Goal: Answer question/provide support: Share knowledge or assist other users

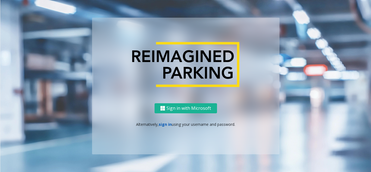
click at [165, 125] on link "sign in" at bounding box center [165, 124] width 13 height 5
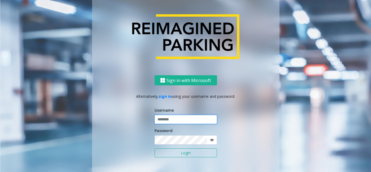
click at [192, 124] on input "text" at bounding box center [186, 119] width 63 height 9
type input "*********"
click at [155, 148] on button "Login" at bounding box center [186, 152] width 63 height 9
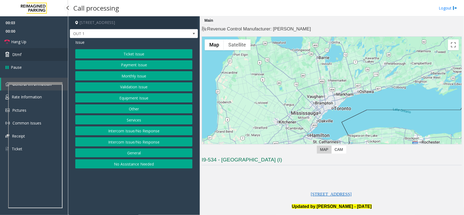
click at [43, 56] on link "Dtmf" at bounding box center [34, 54] width 68 height 13
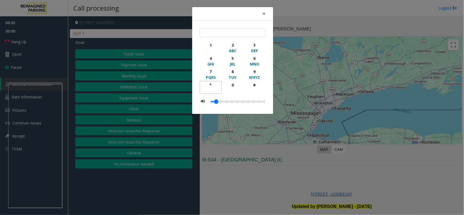
click at [213, 84] on div "*" at bounding box center [210, 85] width 15 height 6
click at [253, 70] on div "9" at bounding box center [254, 72] width 15 height 6
click at [254, 87] on div "#" at bounding box center [254, 85] width 15 height 6
type input "***"
click at [265, 15] on span "×" at bounding box center [263, 14] width 3 height 8
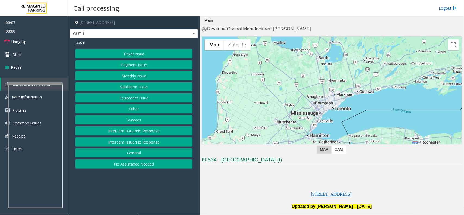
click at [147, 98] on button "Equipment Issue" at bounding box center [133, 97] width 117 height 9
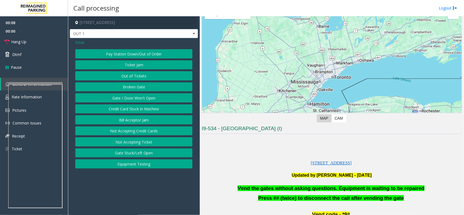
scroll to position [68, 0]
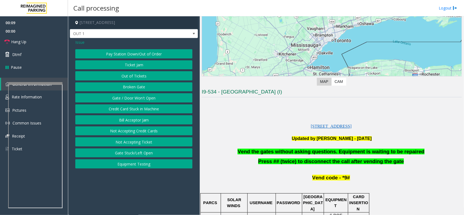
click at [138, 98] on button "Gate / Door Won't Open" at bounding box center [133, 97] width 117 height 9
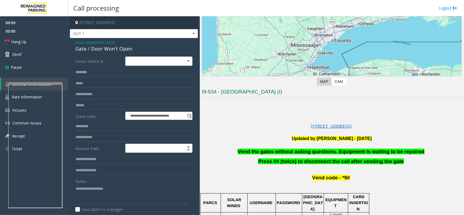
click at [273, 154] on span "Vend the gates without asking questions. Equipment is waiting to be repaired" at bounding box center [331, 152] width 187 height 6
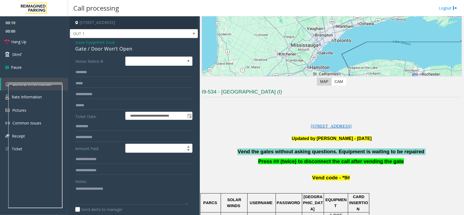
click at [273, 154] on span "Vend the gates without asking questions. Equipment is waiting to be repaired" at bounding box center [331, 152] width 187 height 6
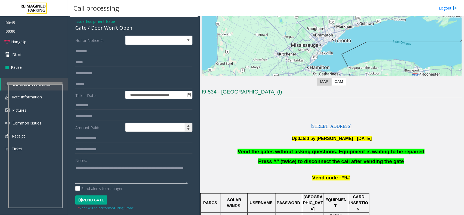
scroll to position [0, 0]
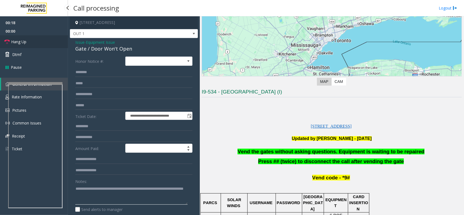
type textarea "**********"
click at [24, 44] on span "Hang Up" at bounding box center [18, 42] width 15 height 6
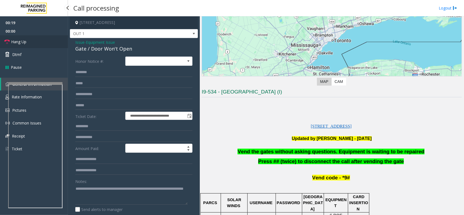
click at [24, 44] on span "Hang Up" at bounding box center [18, 42] width 15 height 6
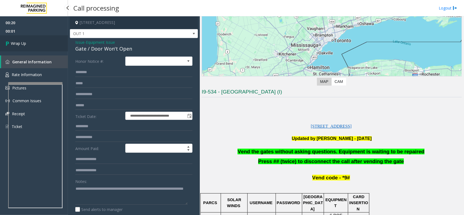
click at [24, 43] on span "Wrap Up" at bounding box center [18, 44] width 15 height 6
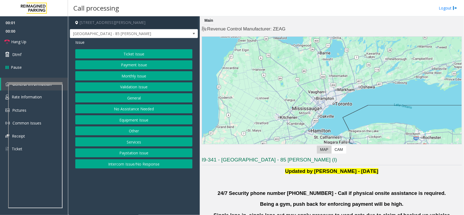
click at [139, 85] on button "Validation Issue" at bounding box center [133, 86] width 117 height 9
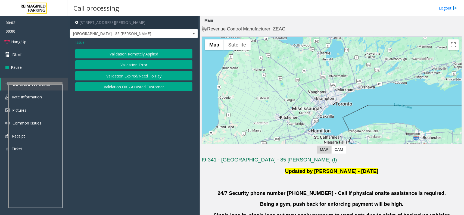
click at [144, 66] on button "Validation Error" at bounding box center [133, 64] width 117 height 9
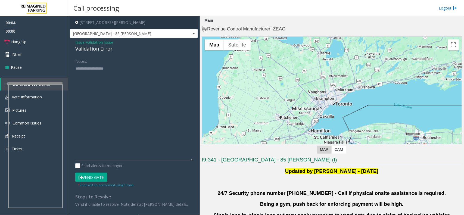
drag, startPoint x: 191, startPoint y: 83, endPoint x: 199, endPoint y: 167, distance: 84.1
click at [199, 167] on app-call-processing-form "[STREET_ADDRESS][PERSON_NAME] [GEOGRAPHIC_DATA] - 85 [PERSON_NAME] Issue - Vali…" at bounding box center [134, 115] width 132 height 199
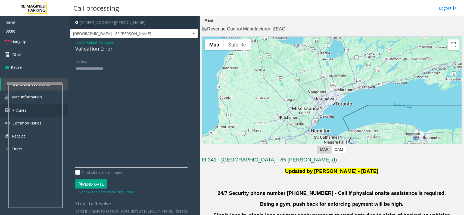
type textarea "**********"
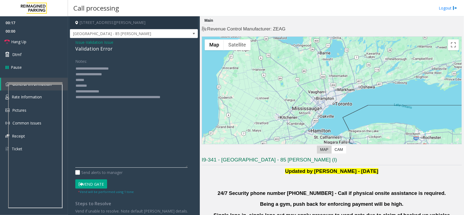
click at [103, 88] on textarea at bounding box center [131, 116] width 112 height 104
drag, startPoint x: 99, startPoint y: 105, endPoint x: 71, endPoint y: 67, distance: 48.0
click at [71, 67] on div "Issue - Validation Issue Validation Error Notes: Send alerts to manager Vend Ga…" at bounding box center [134, 128] width 128 height 181
click at [120, 73] on textarea at bounding box center [131, 116] width 112 height 104
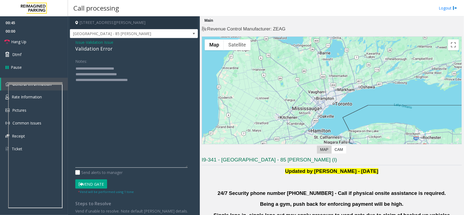
click at [142, 81] on textarea at bounding box center [131, 116] width 112 height 104
click at [95, 172] on button "Vend Gate" at bounding box center [91, 183] width 32 height 9
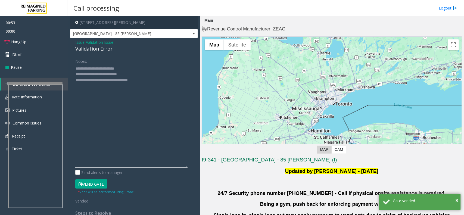
click at [123, 77] on textarea at bounding box center [131, 116] width 112 height 104
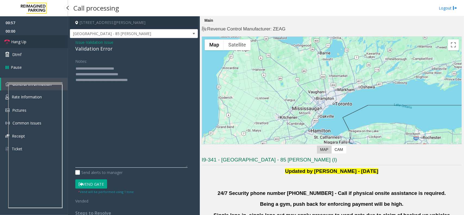
type textarea "**********"
click at [34, 45] on link "Hang Up" at bounding box center [34, 41] width 68 height 13
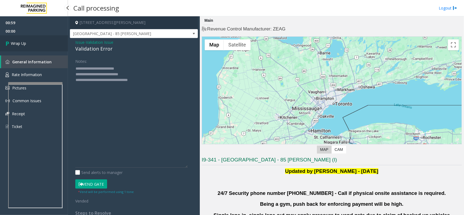
click at [34, 45] on link "Wrap Up" at bounding box center [34, 43] width 68 height 16
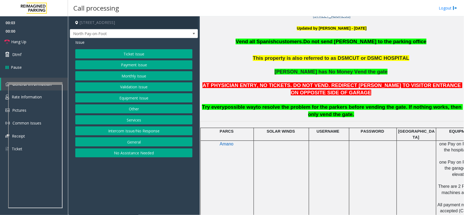
scroll to position [170, 0]
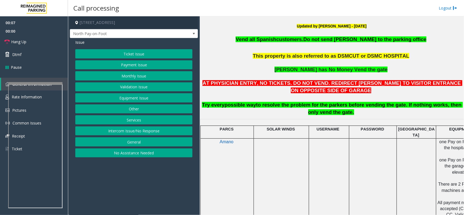
click at [135, 134] on button "Intercom Issue/No Response" at bounding box center [133, 130] width 117 height 9
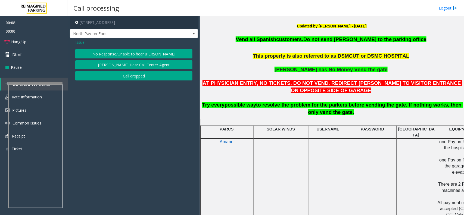
click at [112, 54] on button "No Response/Unable to hear [PERSON_NAME]" at bounding box center [133, 53] width 117 height 9
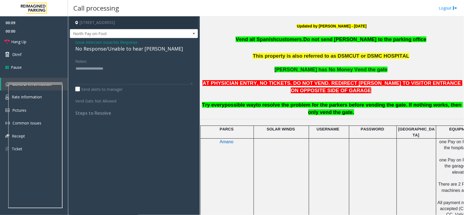
click at [109, 50] on div "No Response/Unable to hear [PERSON_NAME]" at bounding box center [133, 48] width 117 height 7
type textarea "**********"
click at [52, 37] on link "Hang Up" at bounding box center [34, 41] width 68 height 13
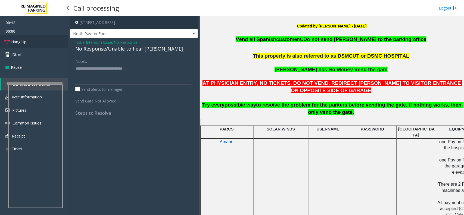
click at [52, 37] on link "Hang Up" at bounding box center [34, 41] width 68 height 13
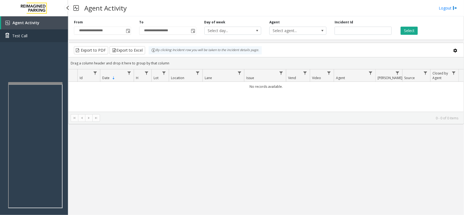
click at [52, 37] on link "Test Call" at bounding box center [34, 35] width 68 height 13
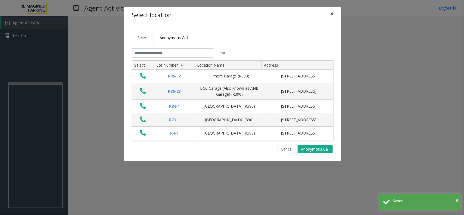
click at [329, 13] on button "×" at bounding box center [331, 13] width 11 height 13
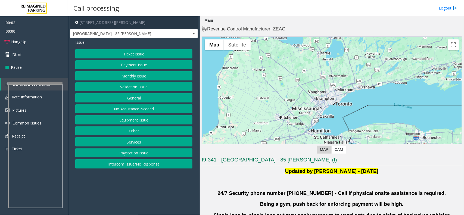
click at [143, 86] on button "Validation Issue" at bounding box center [133, 86] width 117 height 9
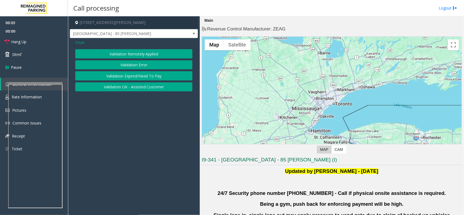
click at [147, 64] on button "Validation Error" at bounding box center [133, 64] width 117 height 9
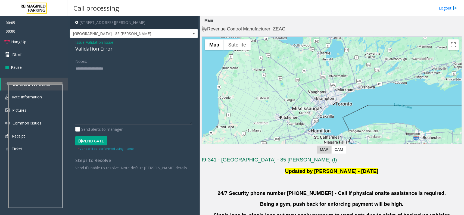
drag, startPoint x: 189, startPoint y: 83, endPoint x: 197, endPoint y: 139, distance: 56.8
click at [197, 139] on div "Issue - Validation Issue Validation Error Notes: Send alerts to manager Vend Ga…" at bounding box center [134, 107] width 128 height 138
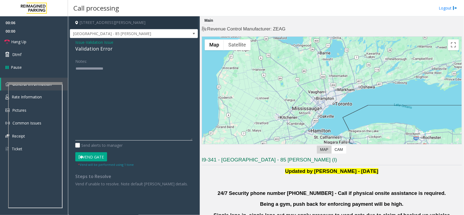
click at [158, 80] on textarea at bounding box center [133, 102] width 117 height 76
click at [114, 88] on textarea at bounding box center [133, 102] width 117 height 76
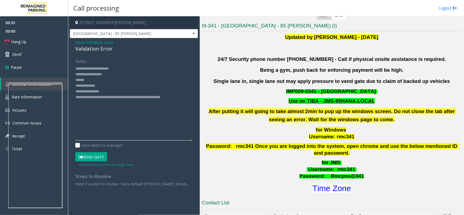
scroll to position [170, 0]
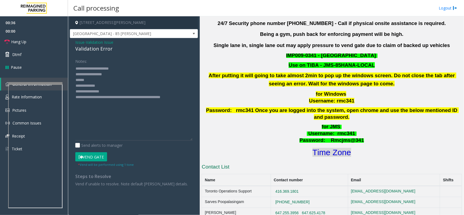
click at [337, 148] on font "Time Zone" at bounding box center [332, 152] width 39 height 9
drag, startPoint x: 110, startPoint y: 93, endPoint x: 97, endPoint y: 93, distance: 12.8
click at [97, 93] on textarea at bounding box center [133, 102] width 117 height 76
click at [91, 79] on textarea at bounding box center [133, 102] width 117 height 76
click at [100, 86] on textarea at bounding box center [133, 102] width 117 height 76
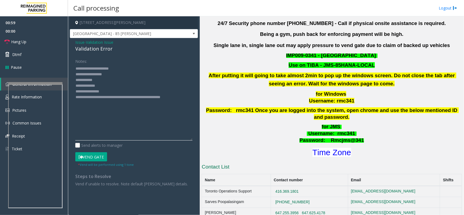
click at [95, 78] on textarea at bounding box center [133, 102] width 117 height 76
click at [102, 156] on button "Vend Gate" at bounding box center [91, 156] width 32 height 9
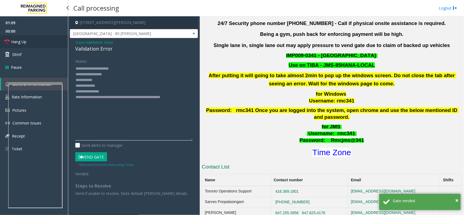
type textarea "**********"
click at [37, 42] on link "Hang Up" at bounding box center [34, 41] width 68 height 13
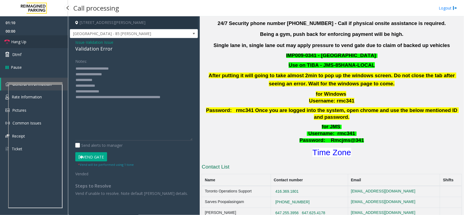
click at [37, 42] on link "Hang Up" at bounding box center [34, 41] width 68 height 13
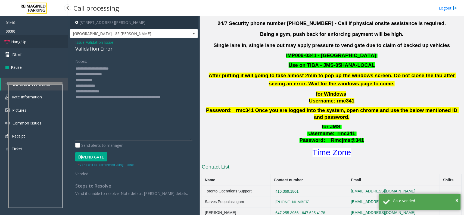
click at [37, 42] on link "Hang Up" at bounding box center [34, 41] width 68 height 13
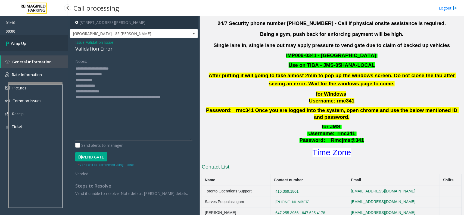
click at [37, 42] on link "Wrap Up" at bounding box center [34, 43] width 68 height 16
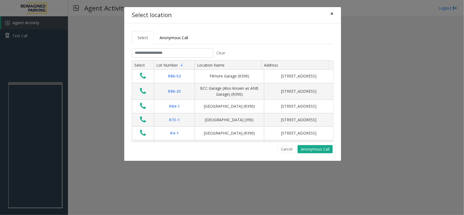
click at [330, 16] on button "×" at bounding box center [331, 13] width 11 height 13
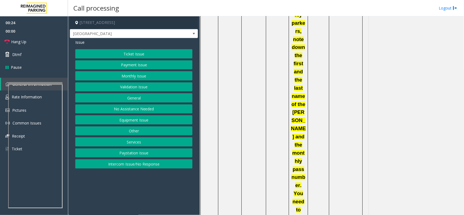
scroll to position [510, 0]
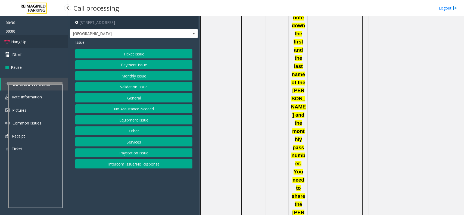
click at [31, 41] on link "Hang Up" at bounding box center [34, 41] width 68 height 13
click at [146, 77] on button "Monthly Issue" at bounding box center [133, 75] width 117 height 9
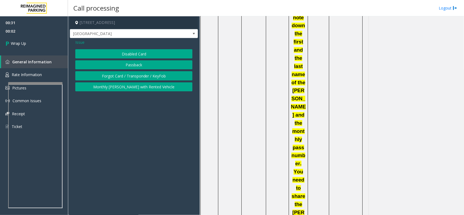
click at [81, 43] on span "Issue" at bounding box center [79, 42] width 9 height 6
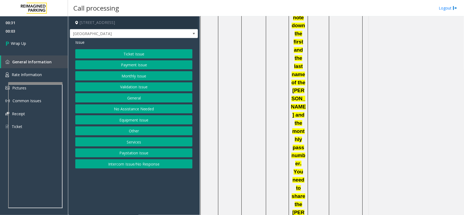
click at [136, 65] on button "Payment Issue" at bounding box center [133, 64] width 117 height 9
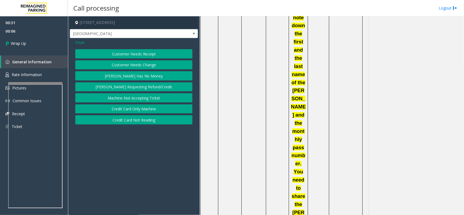
click at [147, 110] on button "Credit Card Only Machine" at bounding box center [133, 108] width 117 height 9
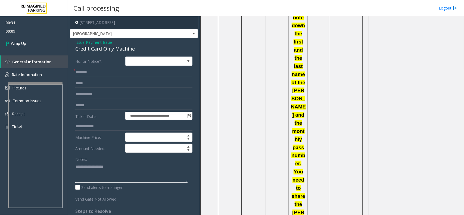
drag, startPoint x: 90, startPoint y: 177, endPoint x: 88, endPoint y: 172, distance: 5.1
click at [90, 172] on textarea at bounding box center [131, 172] width 112 height 20
paste textarea "**********"
click at [98, 50] on div "Credit Card Only Machine" at bounding box center [133, 48] width 117 height 7
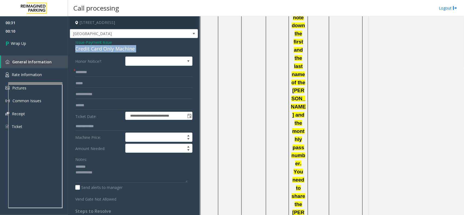
drag, startPoint x: 98, startPoint y: 50, endPoint x: 99, endPoint y: 55, distance: 5.0
click at [98, 49] on div "Credit Card Only Machine" at bounding box center [133, 48] width 117 height 7
copy div "Credit Card Only Machine"
click at [91, 165] on textarea at bounding box center [131, 172] width 112 height 20
paste textarea "**********"
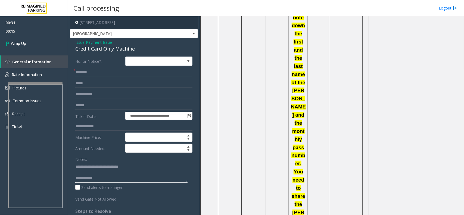
click at [107, 172] on textarea at bounding box center [131, 172] width 112 height 20
paste textarea "**********"
type textarea "**********"
click at [19, 46] on link "Wrap Up" at bounding box center [34, 43] width 68 height 16
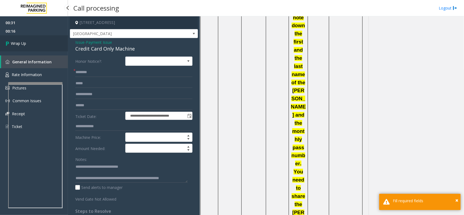
click at [19, 46] on link "Wrap Up" at bounding box center [34, 43] width 68 height 16
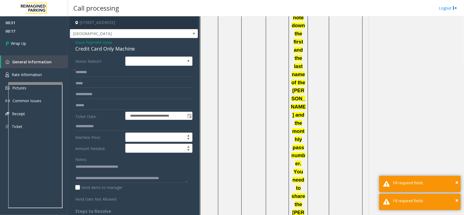
click at [111, 66] on label "Honor Notice?:" at bounding box center [99, 61] width 50 height 9
click at [110, 67] on form "**********" at bounding box center [133, 129] width 117 height 145
click at [95, 71] on input "text" at bounding box center [133, 72] width 117 height 9
type input "****"
click at [31, 42] on link "Wrap Up" at bounding box center [34, 43] width 68 height 16
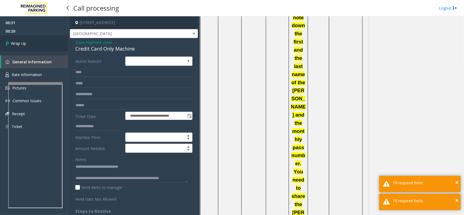
click at [31, 42] on link "Wrap Up" at bounding box center [34, 43] width 68 height 16
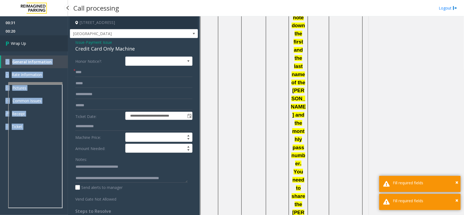
click at [31, 42] on div "00:31 00:20 Wrap Up General Information Rate Information Pictures Common Issues…" at bounding box center [34, 76] width 68 height 121
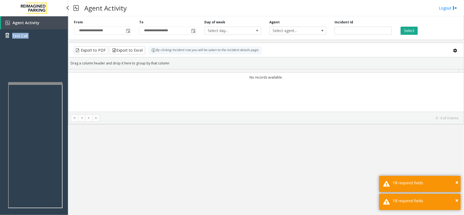
click at [31, 42] on div "Agent Activity Test Call" at bounding box center [34, 31] width 68 height 30
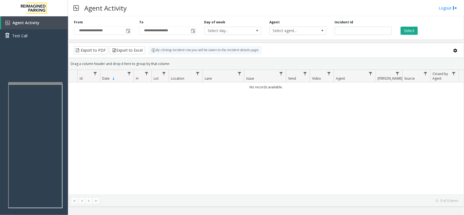
click at [115, 127] on div "No records available." at bounding box center [266, 138] width 395 height 112
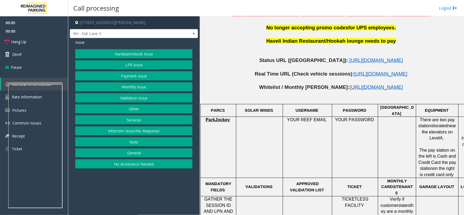
scroll to position [306, 0]
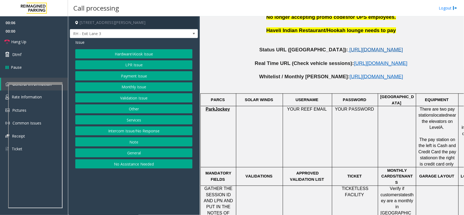
click at [349, 47] on span "[URL][DOMAIN_NAME]" at bounding box center [376, 50] width 54 height 6
click at [125, 66] on button "LPR Issue" at bounding box center [133, 64] width 117 height 9
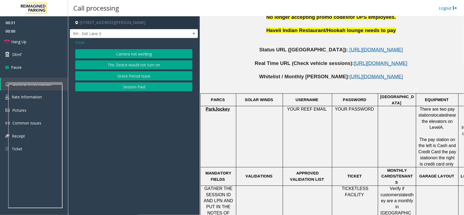
click at [82, 43] on span "Issue" at bounding box center [79, 42] width 9 height 6
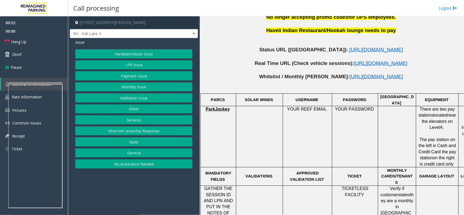
click at [139, 86] on button "Monthly Issue" at bounding box center [133, 86] width 117 height 9
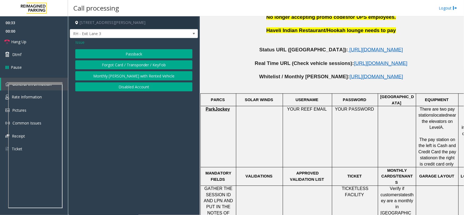
click at [142, 88] on button "Disabled Account" at bounding box center [133, 86] width 117 height 9
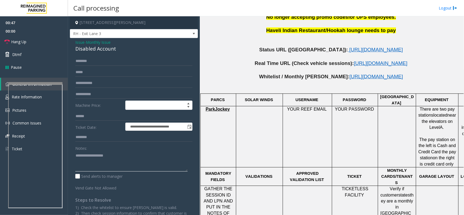
click at [83, 161] on textarea at bounding box center [131, 161] width 112 height 20
type textarea "**********"
click at [96, 60] on input "text" at bounding box center [133, 61] width 117 height 9
click at [84, 59] on input "********" at bounding box center [133, 61] width 117 height 9
type input "**********"
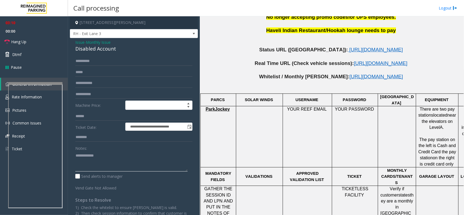
click at [108, 160] on textarea at bounding box center [131, 161] width 112 height 20
click at [94, 163] on textarea at bounding box center [131, 161] width 112 height 20
paste textarea "**********"
click at [92, 162] on textarea at bounding box center [131, 161] width 112 height 20
click at [98, 48] on div "Disabled Account" at bounding box center [133, 48] width 117 height 7
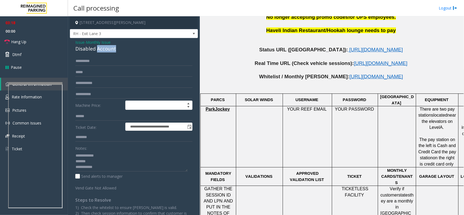
click at [98, 48] on div "Disabled Account" at bounding box center [133, 48] width 117 height 7
copy div "Disabled Account"
click at [87, 163] on textarea at bounding box center [131, 161] width 112 height 20
paste textarea "**********"
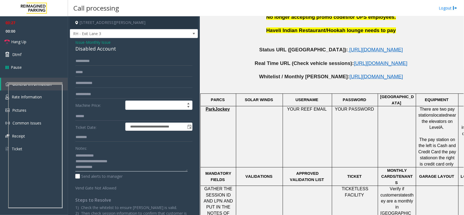
click at [118, 165] on textarea at bounding box center [131, 161] width 112 height 20
paste textarea "**********"
type textarea "**********"
click at [22, 37] on link "Hang Up" at bounding box center [34, 41] width 68 height 13
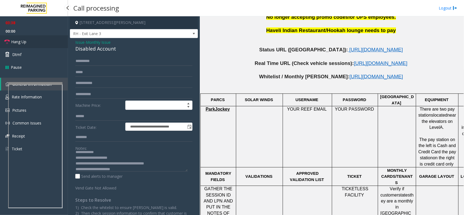
click at [22, 37] on link "Hang Up" at bounding box center [34, 41] width 68 height 13
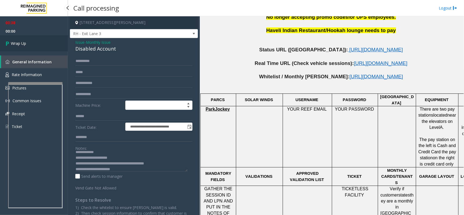
click at [22, 37] on link "Wrap Up" at bounding box center [34, 43] width 68 height 16
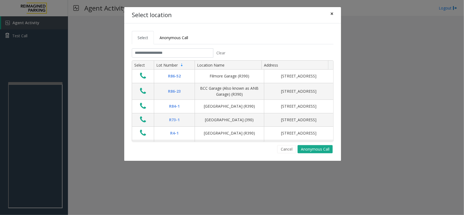
click at [330, 17] on button "×" at bounding box center [331, 13] width 11 height 13
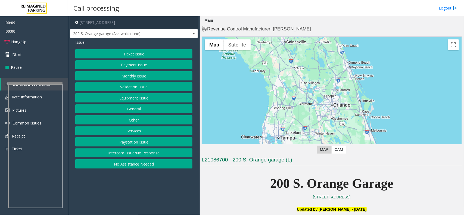
click at [133, 153] on button "Intercom Issue/No Response" at bounding box center [133, 152] width 117 height 9
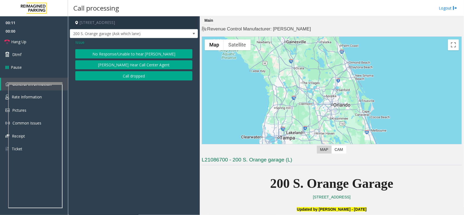
click at [121, 55] on button "No Response/Unable to hear [PERSON_NAME]" at bounding box center [133, 53] width 117 height 9
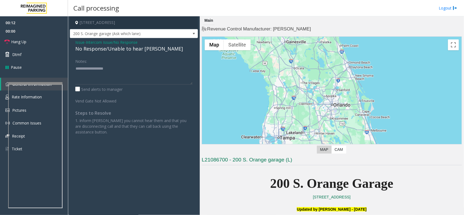
click at [126, 47] on div "No Response/Unable to hear [PERSON_NAME]" at bounding box center [133, 48] width 117 height 7
type textarea "**********"
click at [44, 39] on link "Hang Up" at bounding box center [34, 41] width 68 height 13
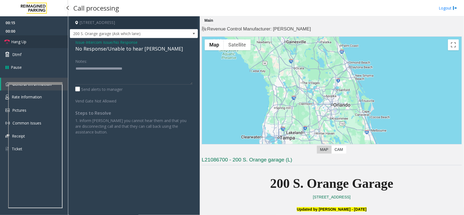
click at [44, 39] on link "Hang Up" at bounding box center [34, 41] width 68 height 13
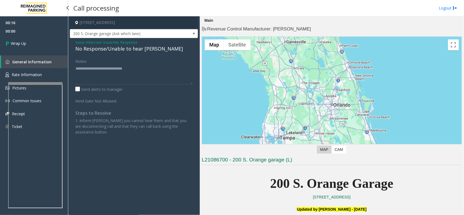
click at [44, 39] on link "Wrap Up" at bounding box center [34, 43] width 68 height 16
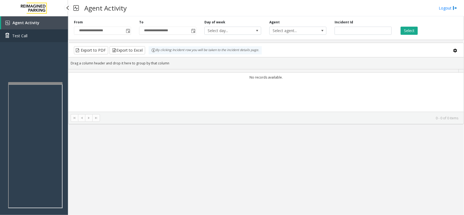
click at [44, 39] on link "Test Call" at bounding box center [34, 35] width 68 height 13
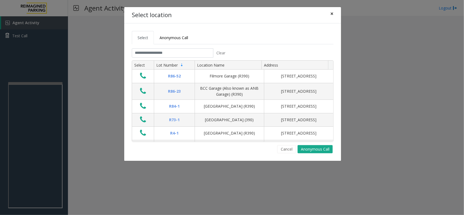
click at [334, 14] on button "×" at bounding box center [331, 13] width 11 height 13
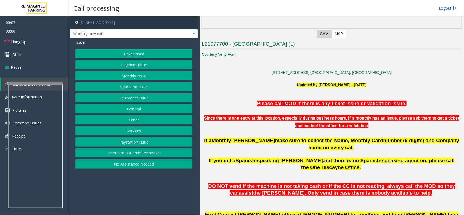
scroll to position [136, 0]
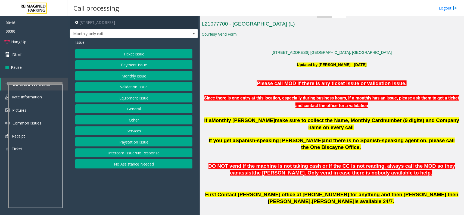
click at [148, 76] on button "Monthly Issue" at bounding box center [133, 75] width 117 height 9
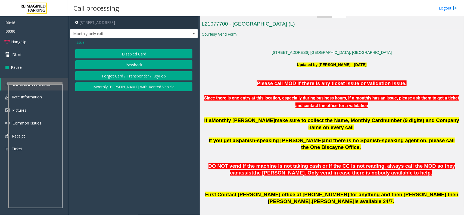
click at [145, 53] on button "Disabled Card" at bounding box center [133, 53] width 117 height 9
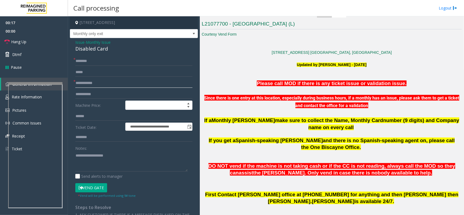
click at [109, 85] on input "text" at bounding box center [133, 83] width 117 height 9
type input "*********"
click at [86, 57] on input "text" at bounding box center [133, 61] width 117 height 9
type input "******"
click at [88, 157] on textarea at bounding box center [131, 161] width 112 height 20
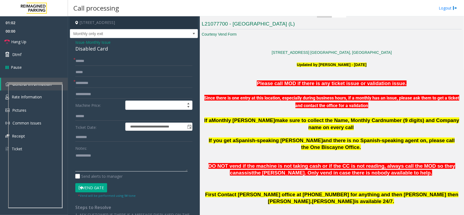
click at [83, 166] on textarea at bounding box center [131, 161] width 112 height 20
paste textarea "**********"
click at [97, 162] on textarea at bounding box center [131, 161] width 112 height 20
click at [96, 49] on div "Disabled Card" at bounding box center [133, 48] width 117 height 7
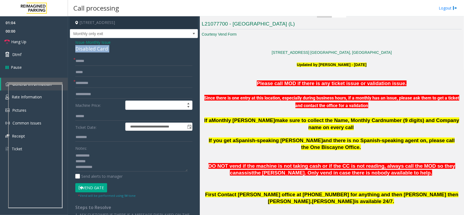
click at [96, 49] on div "Disabled Card" at bounding box center [133, 48] width 117 height 7
copy div "Disabled Card"
click at [94, 162] on textarea at bounding box center [131, 161] width 112 height 20
paste textarea "**********"
click at [101, 172] on button "Vend Gate" at bounding box center [91, 187] width 32 height 9
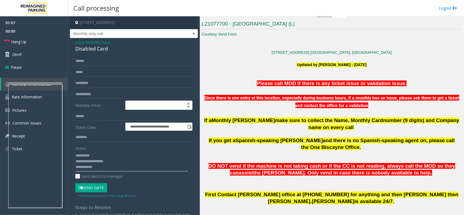
click at [104, 170] on textarea at bounding box center [131, 161] width 112 height 20
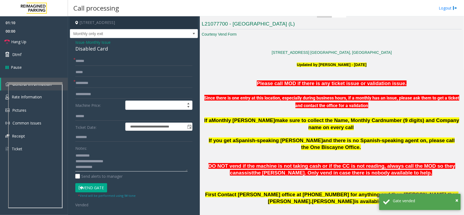
click at [105, 169] on textarea at bounding box center [131, 161] width 112 height 20
paste textarea "**********"
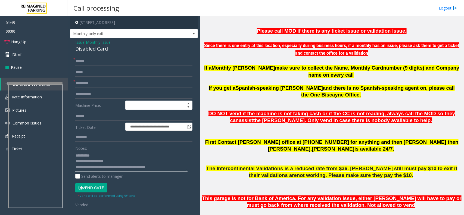
scroll to position [204, 0]
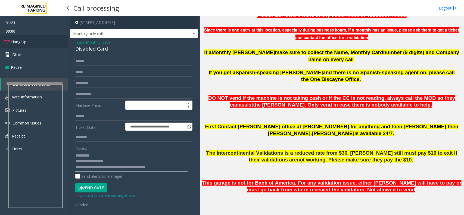
type textarea "**********"
click at [29, 43] on link "Hang Up" at bounding box center [34, 41] width 68 height 13
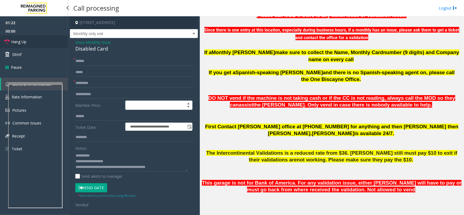
click at [29, 43] on link "Hang Up" at bounding box center [34, 41] width 68 height 13
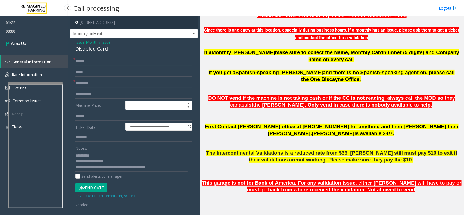
click at [29, 43] on link "Wrap Up" at bounding box center [34, 43] width 68 height 16
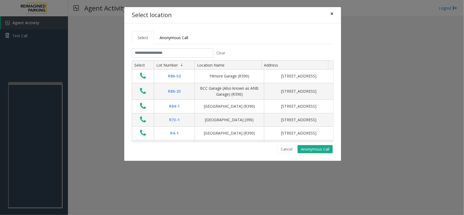
click at [335, 14] on button "×" at bounding box center [331, 13] width 11 height 13
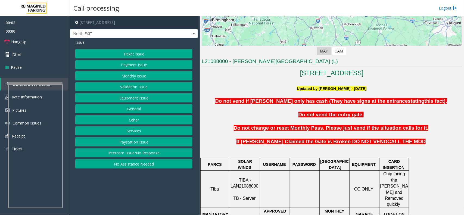
scroll to position [136, 0]
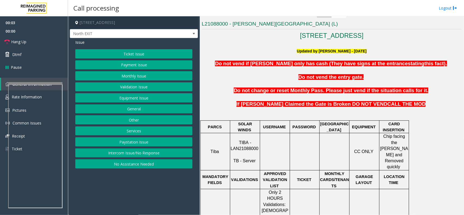
click at [247, 143] on span "TIBA - LAN21088000" at bounding box center [245, 145] width 28 height 11
copy p "LAN21088000"
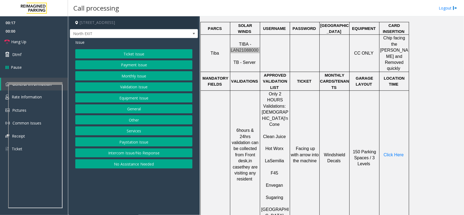
scroll to position [238, 0]
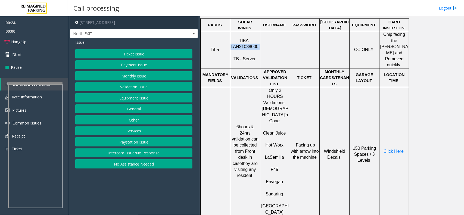
click at [150, 87] on button "Validation Issue" at bounding box center [133, 86] width 117 height 9
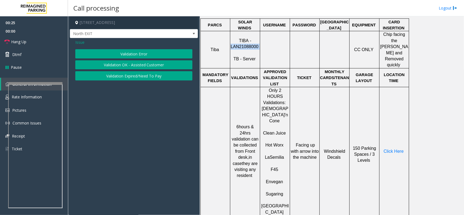
click at [141, 56] on button "Validation Error" at bounding box center [133, 53] width 117 height 9
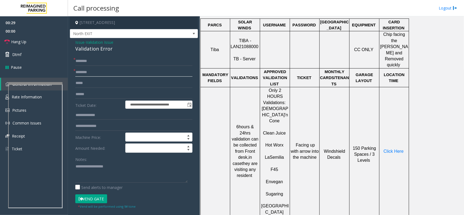
click at [98, 73] on input "text" at bounding box center [133, 72] width 117 height 9
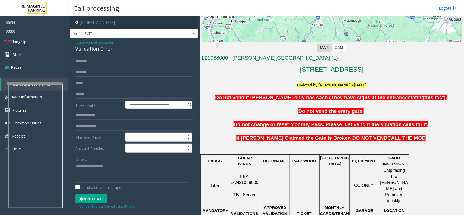
click at [245, 59] on h3 "L21088000 - [PERSON_NAME][GEOGRAPHIC_DATA] (L)" at bounding box center [332, 58] width 260 height 9
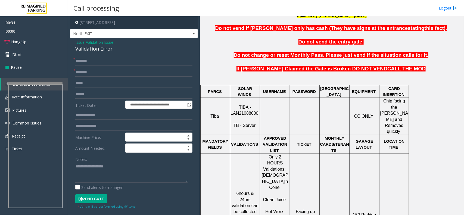
scroll to position [238, 0]
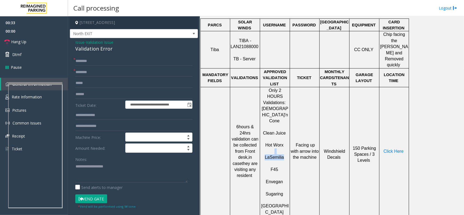
drag, startPoint x: 284, startPoint y: 127, endPoint x: 268, endPoint y: 123, distance: 16.1
click at [268, 148] on p "[PERSON_NAME]" at bounding box center [274, 154] width 29 height 12
click at [267, 155] on span "La" at bounding box center [267, 157] width 5 height 5
drag, startPoint x: 266, startPoint y: 129, endPoint x: 285, endPoint y: 128, distance: 19.0
click at [285, 148] on p "[PERSON_NAME]" at bounding box center [274, 154] width 29 height 12
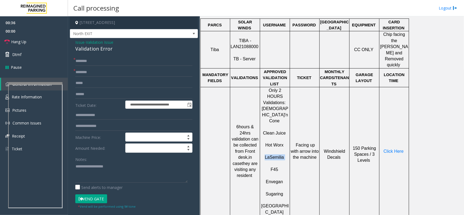
copy p "[PERSON_NAME]"
click at [92, 74] on input "text" at bounding box center [133, 72] width 117 height 9
paste input "**********"
type input "**********"
click at [92, 92] on input "text" at bounding box center [133, 94] width 117 height 9
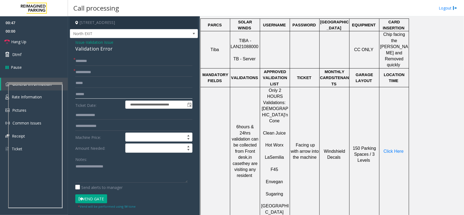
click at [92, 95] on input "text" at bounding box center [133, 94] width 117 height 9
click at [82, 96] on input "text" at bounding box center [133, 94] width 117 height 9
type input "*******"
drag, startPoint x: 96, startPoint y: 93, endPoint x: 60, endPoint y: 92, distance: 35.9
click at [49, 8] on app-root "**********" at bounding box center [232, 107] width 464 height 215
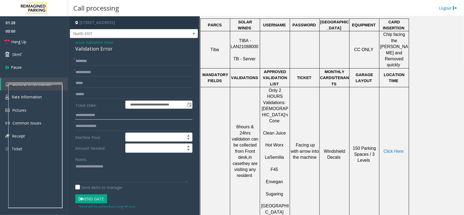
click at [90, 116] on input "text" at bounding box center [133, 115] width 117 height 9
paste input "*******"
click at [81, 114] on input "*******" at bounding box center [133, 115] width 117 height 9
click at [95, 117] on input "******" at bounding box center [133, 115] width 117 height 9
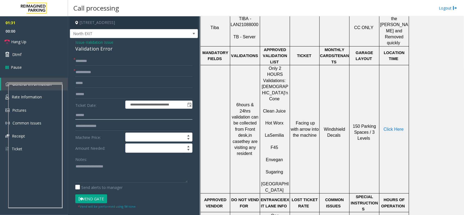
scroll to position [272, 0]
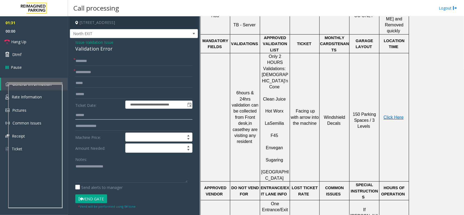
type input "******"
click at [371, 115] on span "Click Here" at bounding box center [394, 117] width 20 height 5
click at [129, 56] on div "**********" at bounding box center [134, 196] width 128 height 316
click at [127, 61] on input "text" at bounding box center [133, 61] width 117 height 9
type input "*******"
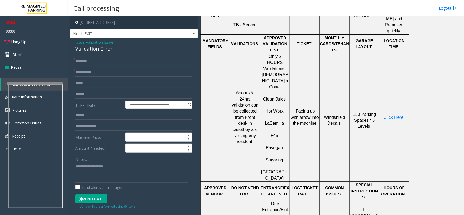
click at [96, 172] on button "Vend Gate" at bounding box center [91, 198] width 32 height 9
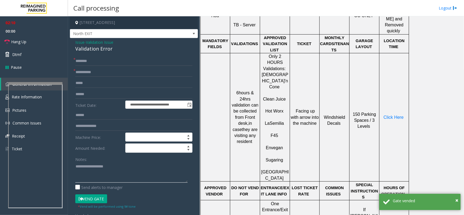
click at [91, 166] on textarea at bounding box center [131, 172] width 112 height 20
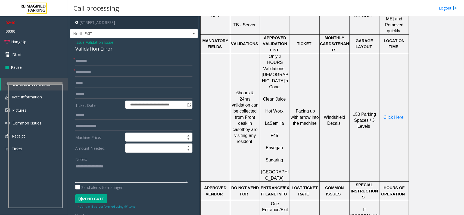
paste textarea "**********"
click at [89, 51] on div "Validation Error" at bounding box center [133, 48] width 117 height 7
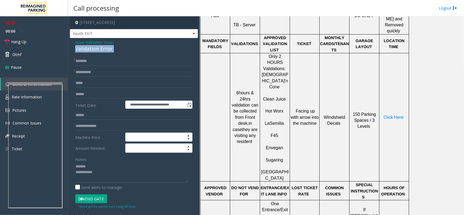
copy div "Validation Error"
click at [92, 167] on textarea at bounding box center [131, 172] width 112 height 20
paste textarea "**********"
click at [101, 172] on textarea at bounding box center [131, 172] width 112 height 20
click at [111, 172] on textarea at bounding box center [131, 172] width 112 height 20
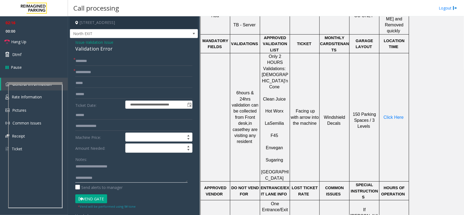
paste textarea "**********"
click at [101, 170] on textarea at bounding box center [131, 172] width 112 height 20
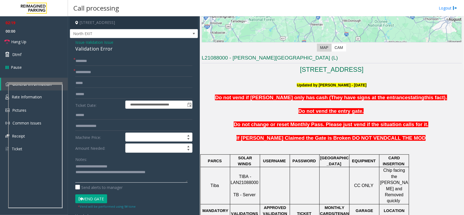
scroll to position [0, 0]
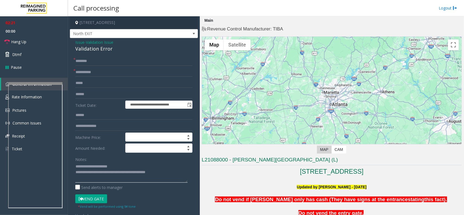
type textarea "**********"
click at [41, 39] on link "Hang Up" at bounding box center [34, 41] width 68 height 13
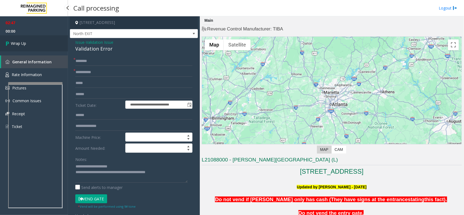
click at [41, 39] on link "Wrap Up" at bounding box center [34, 43] width 68 height 16
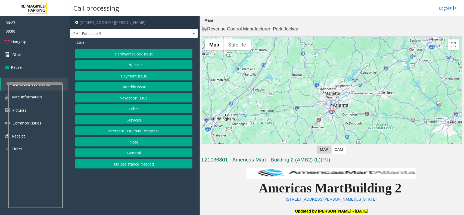
click at [144, 88] on button "Monthly Issue" at bounding box center [133, 86] width 117 height 9
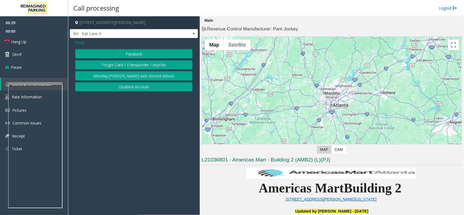
click at [144, 87] on button "Disabled Account" at bounding box center [133, 86] width 117 height 9
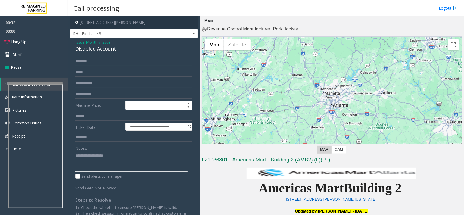
click at [94, 153] on textarea at bounding box center [131, 161] width 112 height 20
type textarea "**********"
click at [98, 59] on input "text" at bounding box center [133, 61] width 117 height 9
type input "******"
drag, startPoint x: 83, startPoint y: 61, endPoint x: 174, endPoint y: 55, distance: 91.6
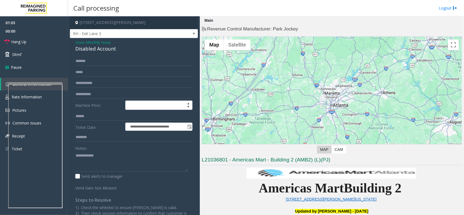
click at [174, 55] on div "**********" at bounding box center [134, 144] width 128 height 212
click at [94, 61] on input "******" at bounding box center [133, 61] width 117 height 9
drag, startPoint x: 94, startPoint y: 61, endPoint x: 80, endPoint y: 61, distance: 14.1
click at [80, 61] on input "******" at bounding box center [133, 61] width 117 height 9
click at [93, 61] on input "******" at bounding box center [133, 61] width 117 height 9
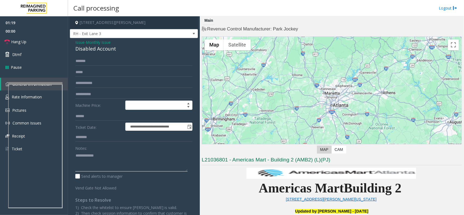
click at [118, 153] on textarea at bounding box center [131, 161] width 112 height 20
click at [33, 41] on link "Hang Up" at bounding box center [34, 41] width 68 height 13
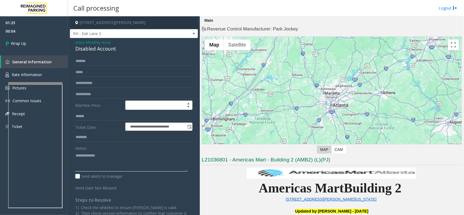
click at [77, 163] on textarea at bounding box center [131, 161] width 112 height 20
paste textarea "**********"
click at [97, 49] on div "Disabled Account" at bounding box center [133, 48] width 117 height 7
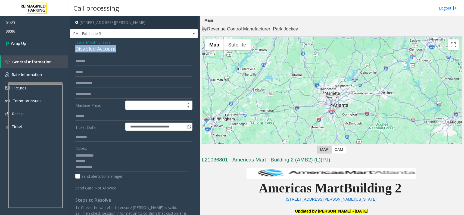
copy div "Disabled Account"
click at [89, 164] on textarea at bounding box center [131, 161] width 112 height 20
paste textarea "**********"
click at [112, 169] on textarea at bounding box center [131, 161] width 112 height 20
paste textarea "**********"
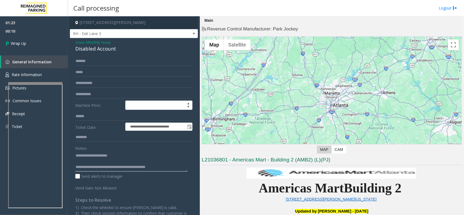
scroll to position [10, 0]
type textarea "**********"
click at [19, 42] on span "Wrap Up" at bounding box center [18, 44] width 15 height 6
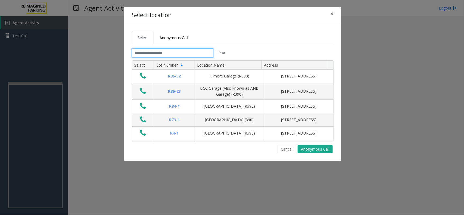
click at [196, 53] on input "text" at bounding box center [173, 52] width 82 height 9
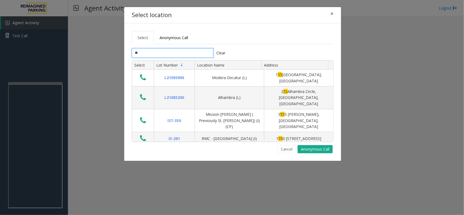
type input "*"
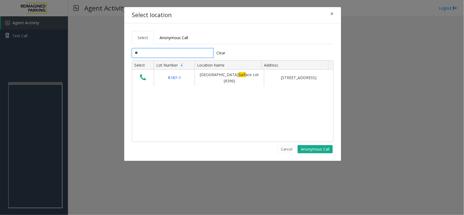
type input "*"
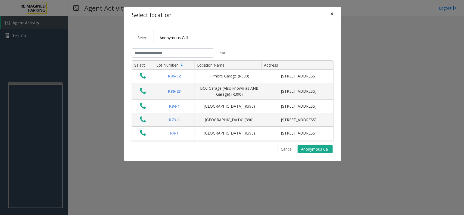
click at [332, 15] on span "×" at bounding box center [331, 14] width 3 height 8
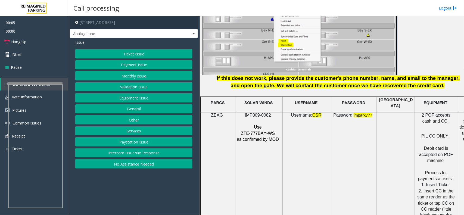
scroll to position [748, 0]
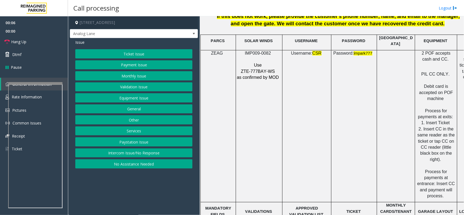
click at [256, 51] on span "IMP009-0082" at bounding box center [258, 53] width 26 height 5
copy p "IMP009-0082"
drag, startPoint x: 132, startPoint y: 154, endPoint x: 132, endPoint y: 147, distance: 6.8
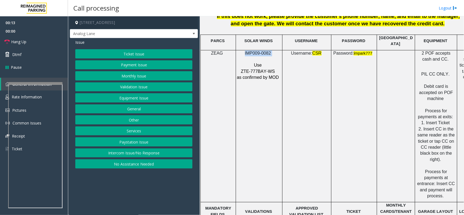
click at [132, 154] on button "Intercom Issue/No Response" at bounding box center [133, 152] width 117 height 9
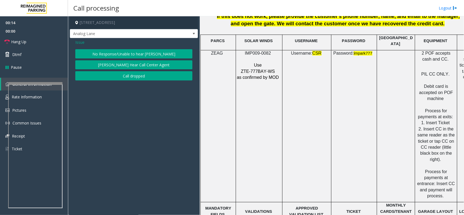
click at [121, 46] on div "Issue No Response/Unable to hear [PERSON_NAME] Cannot Hear Call Center Agent Ca…" at bounding box center [134, 60] width 128 height 45
click at [121, 55] on button "No Response/Unable to hear [PERSON_NAME]" at bounding box center [133, 53] width 117 height 9
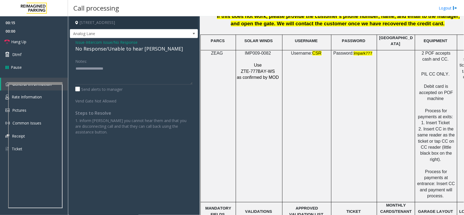
click at [119, 51] on div "No Response/Unable to hear [PERSON_NAME]" at bounding box center [133, 48] width 117 height 7
type textarea "**********"
click at [44, 44] on link "Hang Up" at bounding box center [34, 41] width 68 height 13
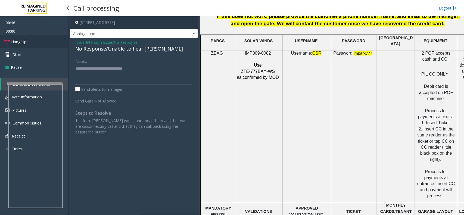
click at [44, 44] on link "Hang Up" at bounding box center [34, 41] width 68 height 13
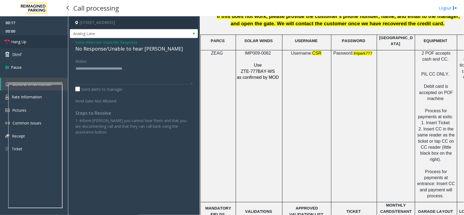
click at [44, 44] on link "Hang Up" at bounding box center [34, 41] width 68 height 13
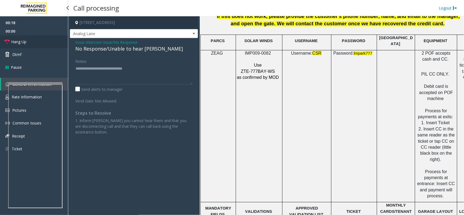
click at [44, 44] on link "Hang Up" at bounding box center [34, 41] width 68 height 13
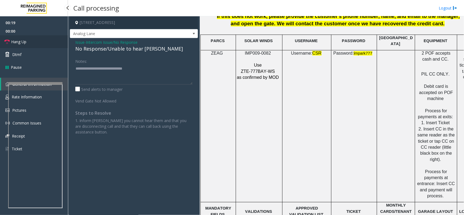
click at [44, 44] on link "Hang Up" at bounding box center [34, 41] width 68 height 13
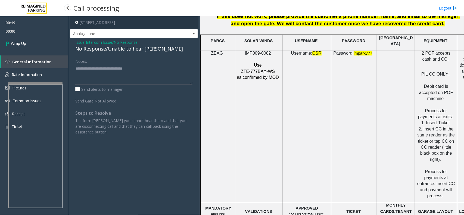
click at [44, 44] on link "Wrap Up" at bounding box center [34, 43] width 68 height 16
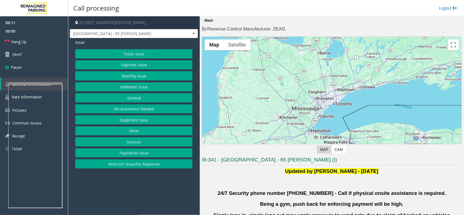
click at [145, 88] on button "Validation Issue" at bounding box center [133, 86] width 117 height 9
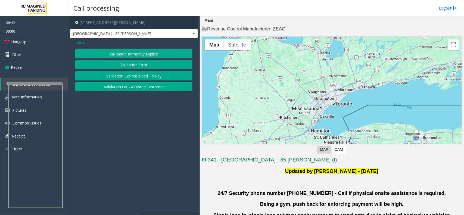
click at [144, 63] on button "Validation Error" at bounding box center [133, 64] width 117 height 9
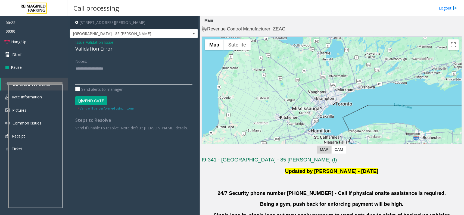
click at [114, 70] on textarea at bounding box center [133, 74] width 117 height 20
paste textarea "**********"
drag, startPoint x: 187, startPoint y: 83, endPoint x: 192, endPoint y: 106, distance: 23.5
click at [198, 133] on app-call-processing-form "[STREET_ADDRESS][PERSON_NAME] [GEOGRAPHIC_DATA] - 85 [PERSON_NAME] Issue - Vali…" at bounding box center [134, 115] width 132 height 199
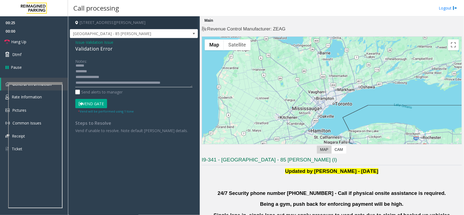
scroll to position [0, 0]
drag, startPoint x: 192, startPoint y: 93, endPoint x: 199, endPoint y: 149, distance: 56.1
click at [199, 149] on app-call-processing-form "[STREET_ADDRESS][PERSON_NAME] [GEOGRAPHIC_DATA] - 85 [PERSON_NAME] Issue - Vali…" at bounding box center [134, 115] width 132 height 199
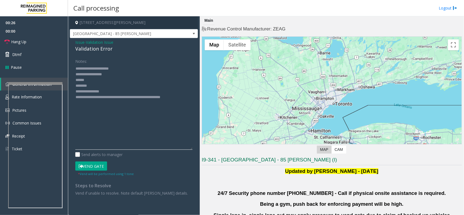
click at [91, 86] on textarea at bounding box center [133, 107] width 117 height 86
click at [109, 91] on textarea at bounding box center [133, 107] width 117 height 86
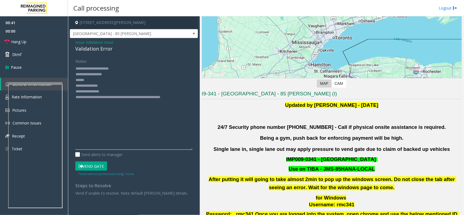
scroll to position [136, 0]
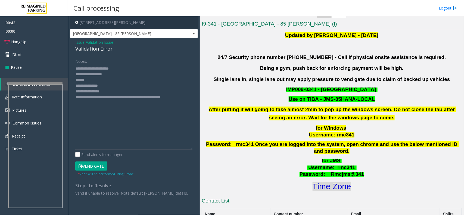
click at [327, 172] on font "Time Zone" at bounding box center [332, 186] width 39 height 9
click at [97, 78] on textarea at bounding box center [133, 107] width 117 height 86
type textarea "**********"
click at [96, 165] on button "Vend Gate" at bounding box center [91, 165] width 32 height 9
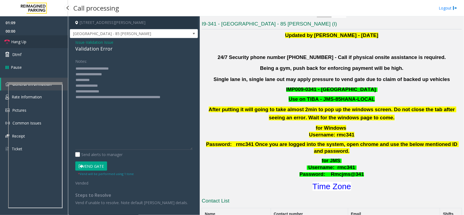
click at [35, 41] on link "Hang Up" at bounding box center [34, 41] width 68 height 13
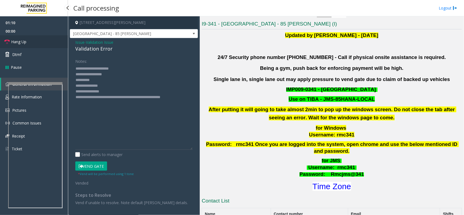
click at [35, 41] on link "Hang Up" at bounding box center [34, 41] width 68 height 13
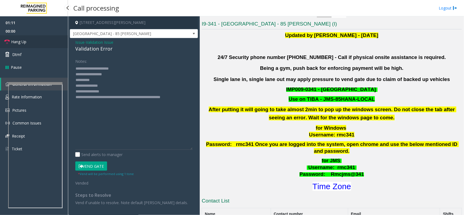
click at [35, 41] on link "Hang Up" at bounding box center [34, 41] width 68 height 13
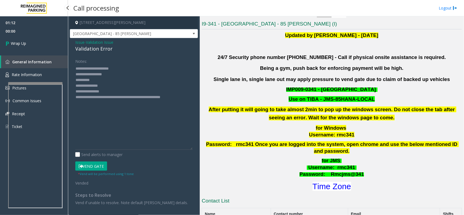
click at [35, 41] on link "Wrap Up" at bounding box center [34, 43] width 68 height 16
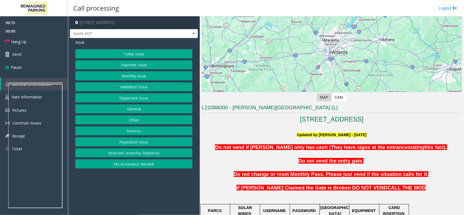
scroll to position [136, 0]
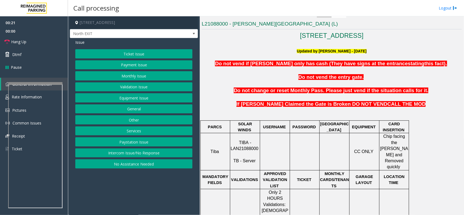
click at [138, 86] on button "Validation Issue" at bounding box center [133, 86] width 117 height 9
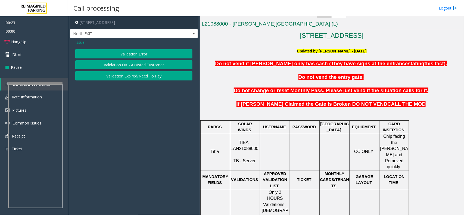
click at [79, 43] on span "Issue" at bounding box center [79, 42] width 9 height 6
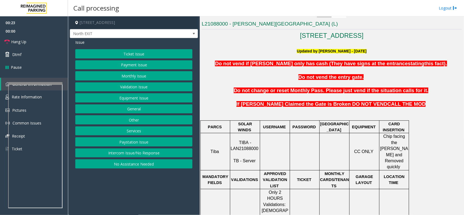
click at [137, 56] on button "Ticket Issue" at bounding box center [133, 53] width 117 height 9
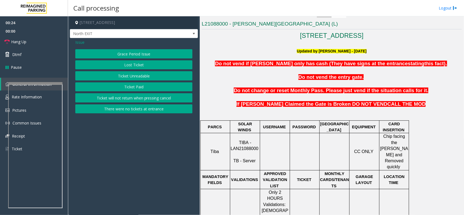
click at [82, 42] on span "Issue" at bounding box center [79, 42] width 9 height 6
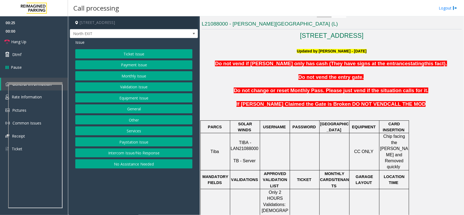
click at [139, 96] on button "Equipment Issue" at bounding box center [133, 97] width 117 height 9
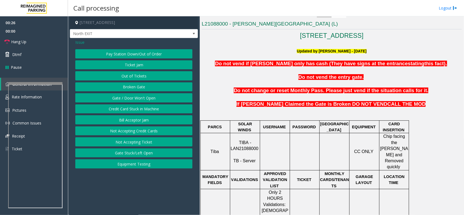
click at [134, 63] on button "Ticket Jam" at bounding box center [133, 64] width 117 height 9
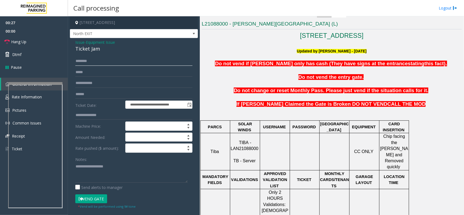
click at [98, 62] on input "text" at bounding box center [133, 61] width 117 height 9
type input "*********"
click at [96, 82] on input "text" at bounding box center [133, 83] width 117 height 9
click at [88, 171] on textarea at bounding box center [131, 172] width 112 height 20
click at [85, 86] on input "text" at bounding box center [133, 83] width 117 height 9
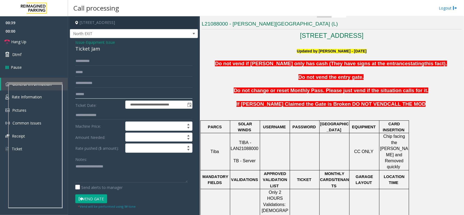
click at [86, 92] on input "text" at bounding box center [133, 94] width 117 height 9
type input "*******"
click at [99, 169] on textarea at bounding box center [131, 172] width 112 height 20
drag, startPoint x: 80, startPoint y: 165, endPoint x: 82, endPoint y: 169, distance: 4.4
click at [80, 165] on textarea at bounding box center [131, 172] width 112 height 20
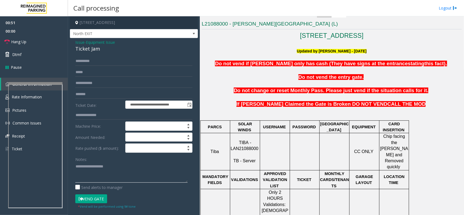
paste textarea "**********"
click at [98, 169] on textarea at bounding box center [131, 172] width 112 height 20
click at [104, 172] on textarea at bounding box center [131, 172] width 112 height 20
click at [101, 166] on textarea at bounding box center [131, 172] width 112 height 20
click at [82, 50] on div "Ticket Jam" at bounding box center [133, 48] width 117 height 7
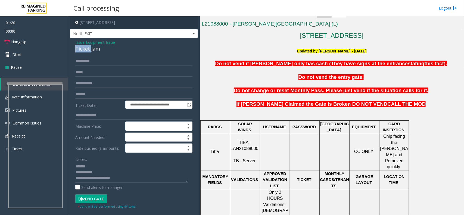
click at [82, 50] on div "Ticket Jam" at bounding box center [133, 48] width 117 height 7
click at [47, 45] on link "Hang Up" at bounding box center [34, 41] width 68 height 13
copy div "Ticket Jam"
click at [97, 167] on textarea at bounding box center [131, 172] width 112 height 20
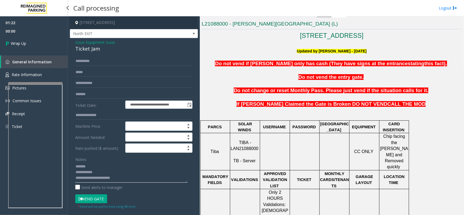
paste textarea "**********"
click at [100, 172] on textarea at bounding box center [131, 172] width 112 height 20
paste textarea "**********"
click at [129, 172] on textarea at bounding box center [131, 172] width 112 height 20
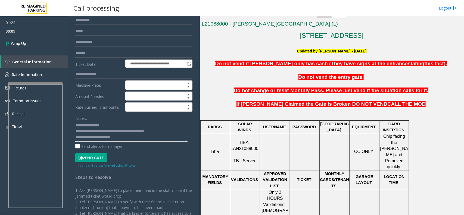
scroll to position [0, 0]
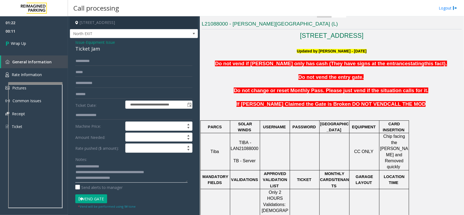
click at [166, 172] on textarea at bounding box center [131, 172] width 112 height 20
type textarea "**********"
click at [51, 41] on link "Wrap Up" at bounding box center [34, 43] width 68 height 16
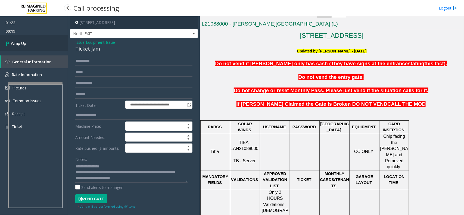
click at [51, 41] on link "Wrap Up" at bounding box center [34, 43] width 68 height 16
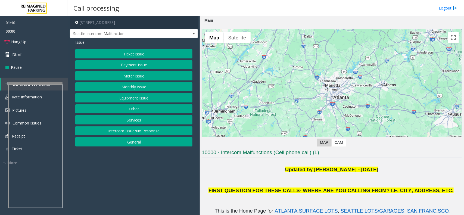
click at [136, 100] on button "Equipment Issue" at bounding box center [133, 97] width 117 height 9
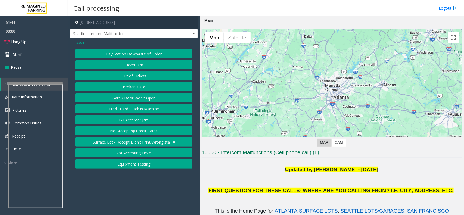
click at [136, 101] on button "Gate / Door Won't Open" at bounding box center [133, 97] width 117 height 9
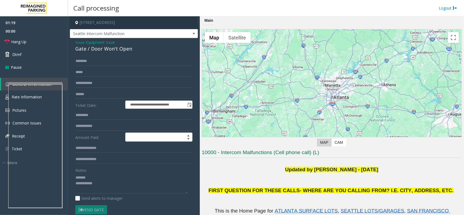
click at [102, 49] on div "Gate / Door Won't Open" at bounding box center [133, 48] width 117 height 7
click at [121, 172] on textarea at bounding box center [131, 183] width 112 height 20
click at [119, 172] on textarea at bounding box center [131, 183] width 112 height 20
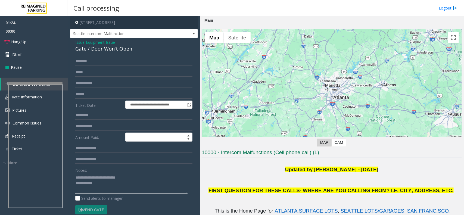
click at [119, 172] on textarea at bounding box center [131, 183] width 112 height 20
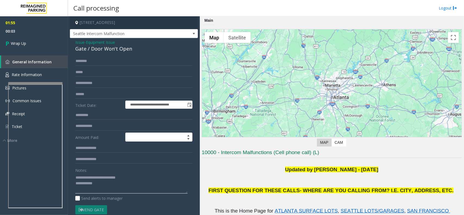
click at [100, 172] on textarea at bounding box center [131, 183] width 112 height 20
type textarea "**********"
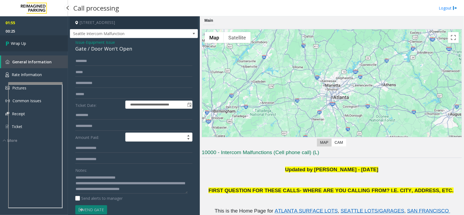
click at [35, 41] on link "Wrap Up" at bounding box center [34, 43] width 68 height 16
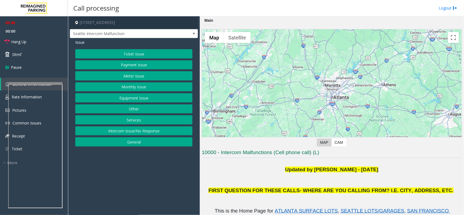
click at [130, 53] on button "Ticket Issue" at bounding box center [133, 53] width 117 height 9
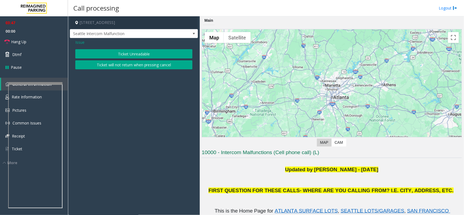
click at [76, 41] on span "Issue" at bounding box center [79, 42] width 9 height 6
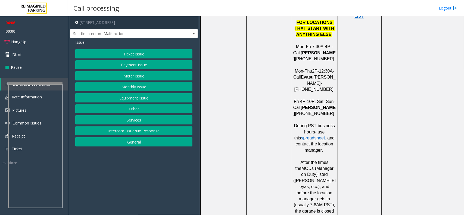
scroll to position [612, 0]
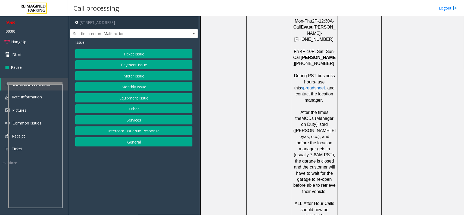
click at [128, 97] on button "Equipment Issue" at bounding box center [133, 97] width 117 height 9
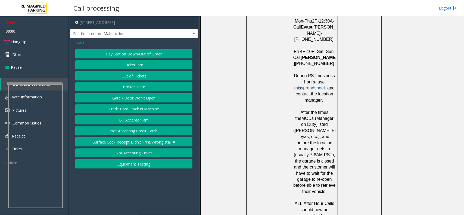
click at [128, 97] on button "Gate / Door Won't Open" at bounding box center [133, 97] width 117 height 9
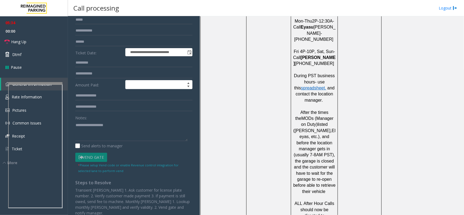
scroll to position [53, 0]
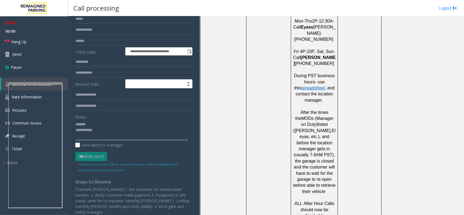
click at [92, 124] on textarea at bounding box center [131, 130] width 112 height 20
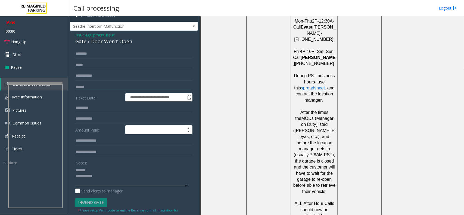
scroll to position [0, 0]
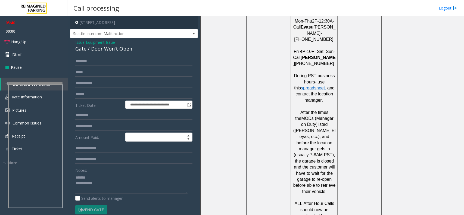
click at [97, 46] on div "Gate / Door Won't Open" at bounding box center [133, 48] width 117 height 7
copy div "Gate / Door Won't Open"
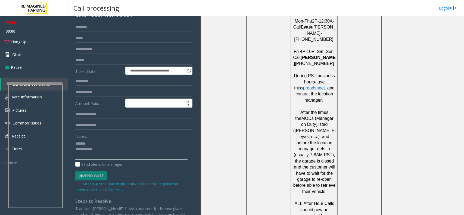
click at [95, 144] on textarea at bounding box center [131, 149] width 112 height 20
paste textarea "**********"
click at [100, 150] on textarea at bounding box center [131, 149] width 112 height 20
click at [101, 150] on textarea at bounding box center [131, 149] width 112 height 20
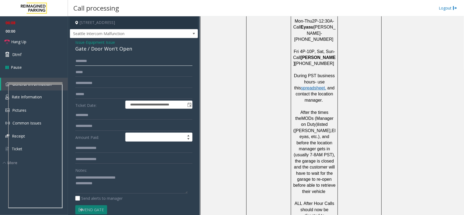
click at [100, 62] on input "text" at bounding box center [133, 61] width 117 height 9
click at [104, 172] on textarea at bounding box center [131, 183] width 112 height 20
click at [105, 172] on textarea at bounding box center [131, 183] width 112 height 20
click at [141, 172] on textarea at bounding box center [131, 183] width 112 height 20
click at [29, 41] on link "Hang Up" at bounding box center [34, 41] width 68 height 13
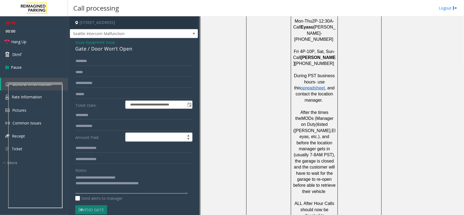
click at [167, 172] on textarea at bounding box center [131, 183] width 112 height 20
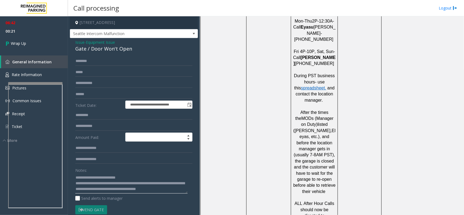
scroll to position [4, 0]
type textarea "**********"
click at [42, 49] on link "Wrap Up" at bounding box center [34, 43] width 68 height 16
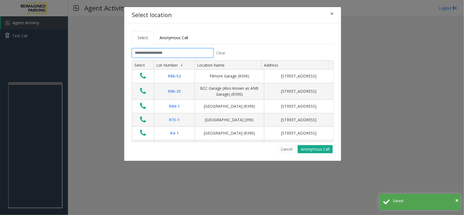
click at [172, 52] on input "text" at bounding box center [173, 52] width 82 height 9
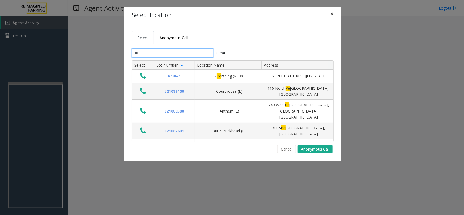
type input "*"
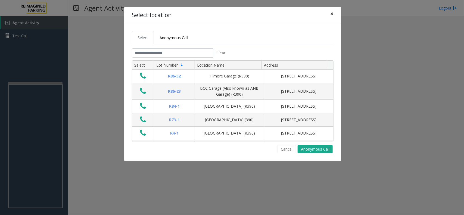
click at [332, 17] on span "×" at bounding box center [331, 14] width 3 height 8
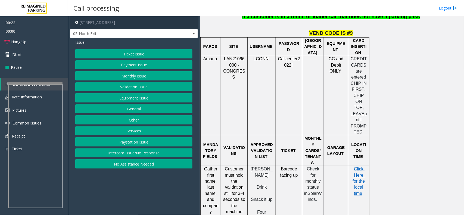
scroll to position [442, 0]
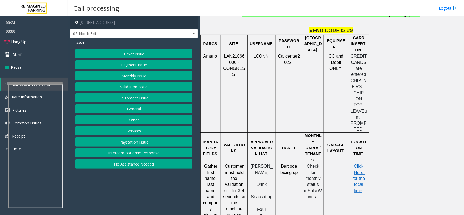
click at [128, 52] on button "Ticket Issue" at bounding box center [133, 53] width 117 height 9
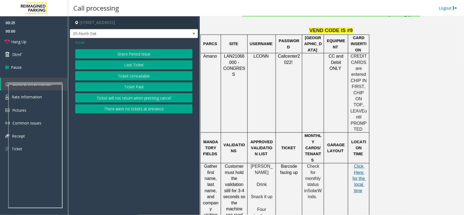
click at [126, 76] on button "Ticket Unreadable" at bounding box center [133, 75] width 117 height 9
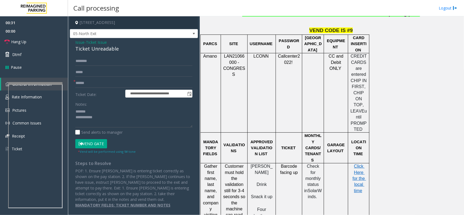
click at [85, 48] on div "Ticket Unreadable" at bounding box center [133, 48] width 117 height 7
click at [88, 107] on div "Notes:" at bounding box center [133, 113] width 117 height 28
click at [89, 109] on textarea at bounding box center [133, 117] width 117 height 20
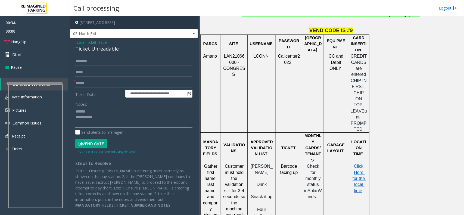
paste textarea "**********"
click at [104, 119] on textarea at bounding box center [133, 117] width 117 height 20
click at [97, 119] on textarea at bounding box center [133, 117] width 117 height 20
paste textarea "**********"
type textarea "**********"
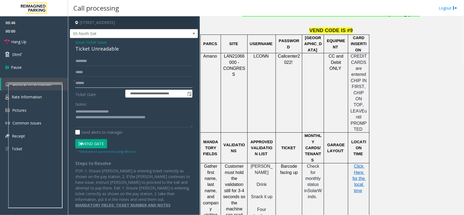
click at [81, 81] on input "text" at bounding box center [133, 83] width 117 height 9
type input "******"
click at [98, 141] on button "Vend Gate" at bounding box center [91, 143] width 32 height 9
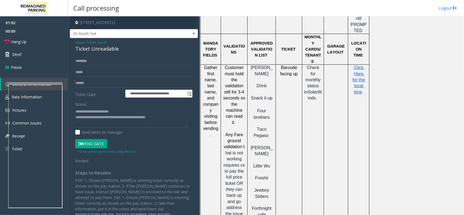
scroll to position [544, 0]
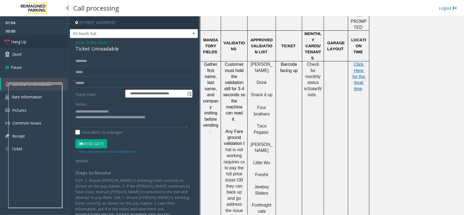
click at [39, 41] on link "Hang Up" at bounding box center [34, 41] width 68 height 13
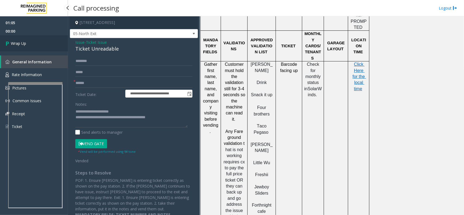
click at [39, 41] on link "Wrap Up" at bounding box center [34, 43] width 68 height 16
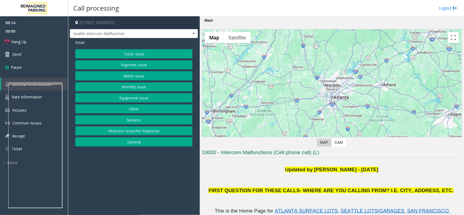
click at [135, 89] on button "Monthly Issue" at bounding box center [133, 86] width 117 height 9
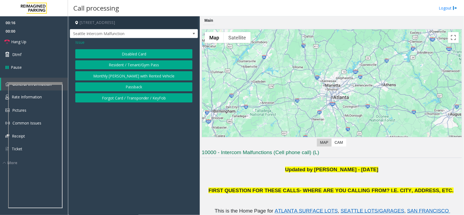
click at [124, 54] on button "Disabled Card" at bounding box center [133, 53] width 117 height 9
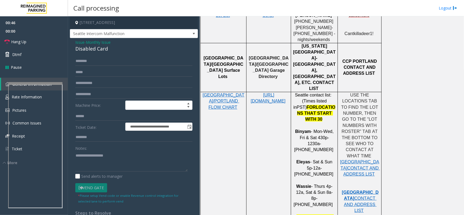
scroll to position [408, 0]
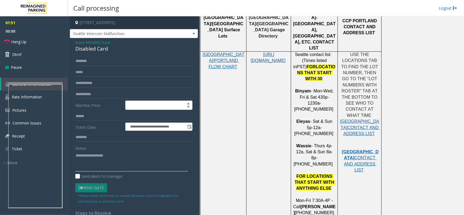
click at [87, 157] on textarea at bounding box center [131, 161] width 112 height 20
paste textarea "**********"
click at [93, 52] on div "Disabled Card" at bounding box center [133, 48] width 117 height 7
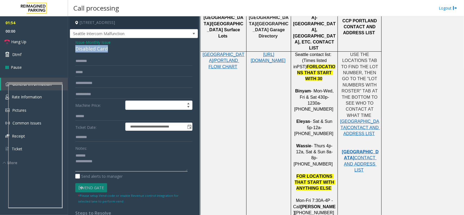
click at [92, 155] on textarea at bounding box center [131, 161] width 112 height 20
paste textarea "**********"
click at [105, 163] on textarea at bounding box center [131, 161] width 112 height 20
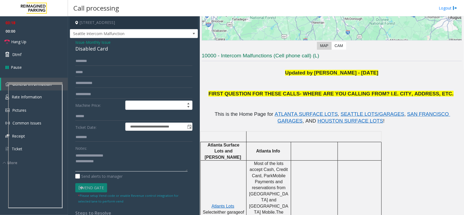
scroll to position [96, 0]
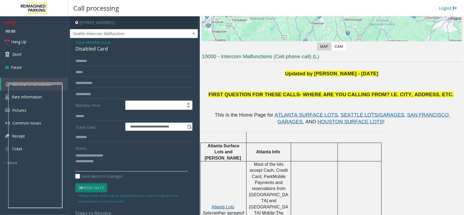
click at [101, 164] on textarea at bounding box center [131, 161] width 112 height 20
click at [120, 156] on textarea at bounding box center [131, 161] width 112 height 20
type textarea "**********"
click at [30, 41] on link "Hang Up" at bounding box center [34, 41] width 68 height 13
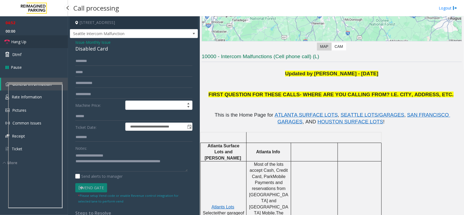
click at [30, 41] on link "Hang Up" at bounding box center [34, 41] width 68 height 13
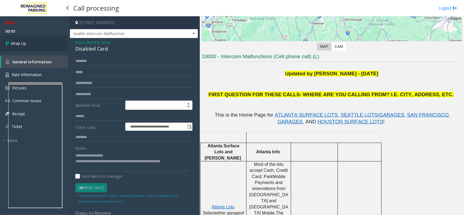
click at [29, 42] on link "Wrap Up" at bounding box center [34, 43] width 68 height 16
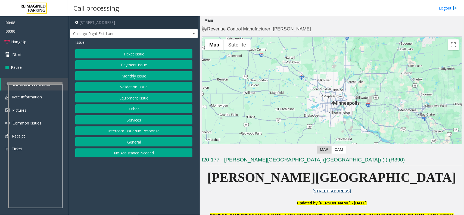
click at [144, 131] on button "Intercom Issue/No Response" at bounding box center [133, 130] width 117 height 9
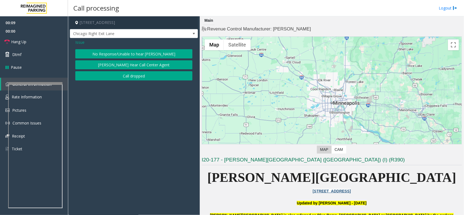
click at [144, 55] on button "No Response/Unable to hear [PERSON_NAME]" at bounding box center [133, 53] width 117 height 9
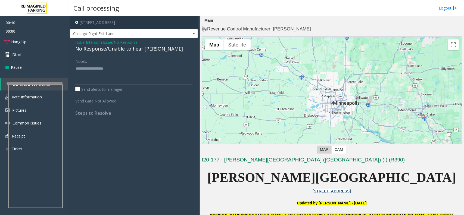
click at [123, 49] on div "No Response/Unable to hear [PERSON_NAME]" at bounding box center [133, 48] width 117 height 7
type textarea "**********"
click at [45, 39] on link "Hang Up" at bounding box center [34, 41] width 68 height 13
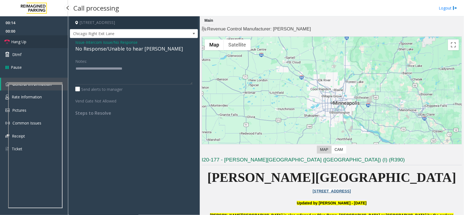
click at [45, 39] on link "Hang Up" at bounding box center [34, 41] width 68 height 13
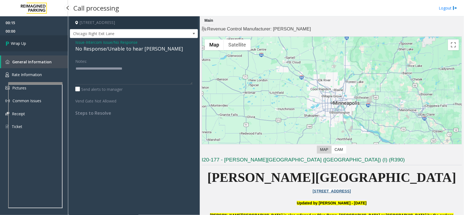
click at [45, 39] on link "Wrap Up" at bounding box center [34, 43] width 68 height 16
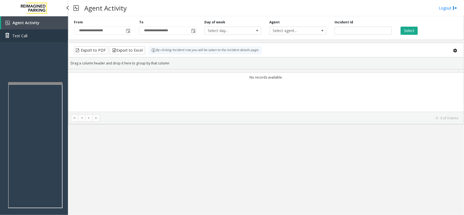
click at [45, 39] on link "Test Call" at bounding box center [34, 35] width 68 height 13
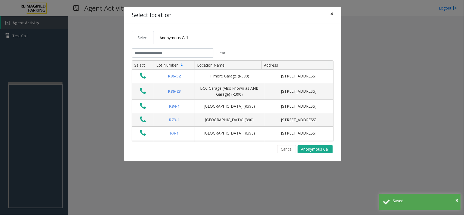
click at [334, 16] on button "×" at bounding box center [331, 13] width 11 height 13
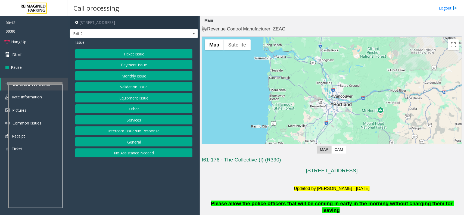
click at [151, 132] on button "Intercom Issue/No Response" at bounding box center [133, 130] width 117 height 9
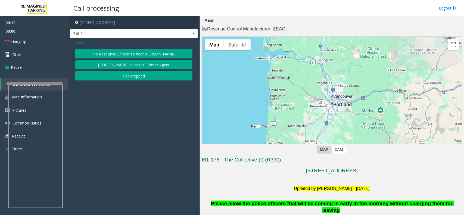
click at [122, 54] on button "No Response/Unable to hear [PERSON_NAME]" at bounding box center [133, 53] width 117 height 9
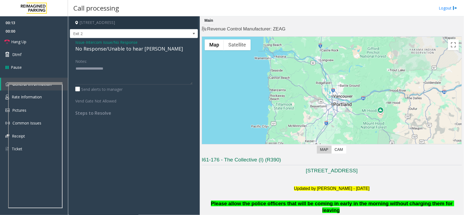
click at [117, 49] on div "No Response/Unable to hear [PERSON_NAME]" at bounding box center [133, 48] width 117 height 7
type textarea "**********"
click at [55, 38] on link "Hang Up" at bounding box center [34, 41] width 68 height 13
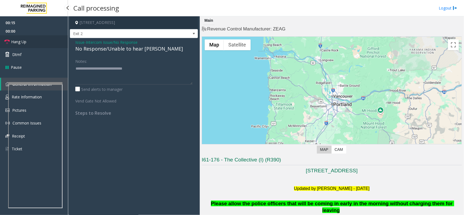
click at [51, 40] on link "Hang Up" at bounding box center [34, 41] width 68 height 13
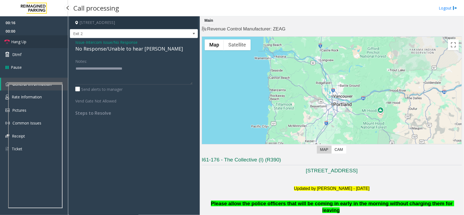
click at [51, 40] on link "Hang Up" at bounding box center [34, 41] width 68 height 13
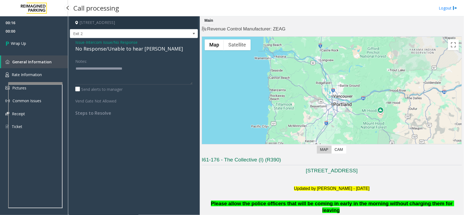
click at [51, 40] on link "Wrap Up" at bounding box center [34, 43] width 68 height 16
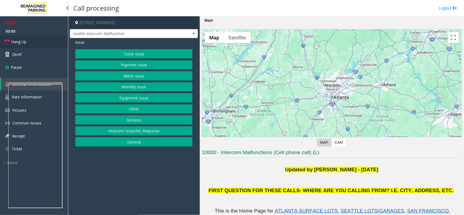
click at [48, 41] on link "Hang Up" at bounding box center [34, 41] width 68 height 13
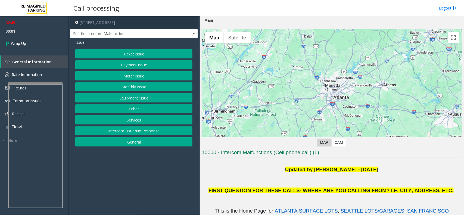
click at [135, 96] on button "Equipment Issue" at bounding box center [133, 97] width 117 height 9
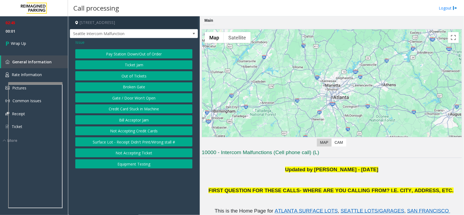
click at [135, 96] on button "Gate / Door Won't Open" at bounding box center [133, 97] width 117 height 9
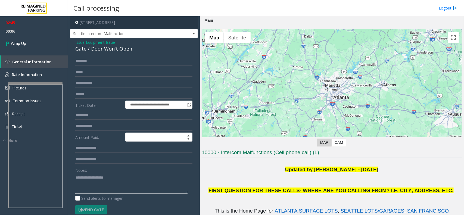
click at [103, 172] on textarea at bounding box center [131, 183] width 112 height 20
paste textarea "**********"
click at [90, 48] on div "Gate / Door Won't Open" at bounding box center [133, 48] width 117 height 7
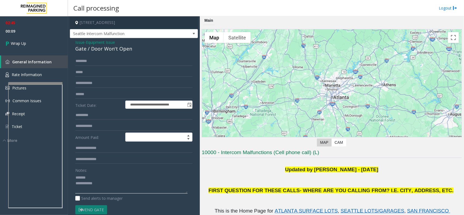
click at [97, 172] on textarea at bounding box center [131, 183] width 112 height 20
paste textarea "**********"
click at [98, 172] on textarea at bounding box center [131, 183] width 112 height 20
paste textarea "**********"
click at [110, 172] on textarea at bounding box center [131, 183] width 112 height 20
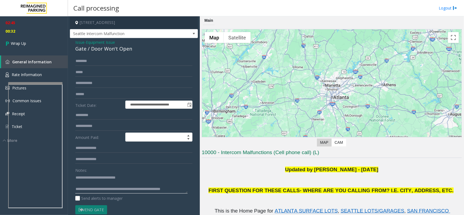
scroll to position [4, 0]
type textarea "**********"
click at [34, 44] on link "Wrap Up" at bounding box center [34, 43] width 68 height 16
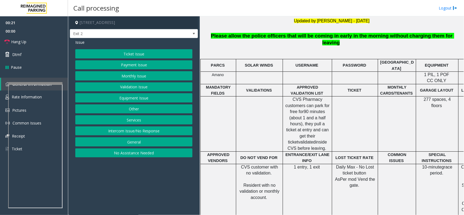
scroll to position [204, 0]
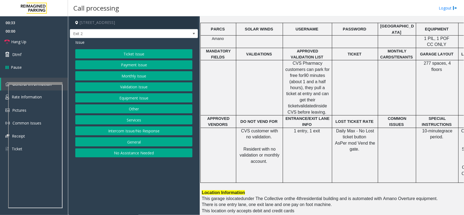
click at [142, 99] on button "Equipment Issue" at bounding box center [133, 97] width 117 height 9
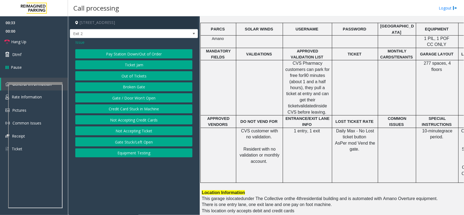
click at [142, 99] on button "Gate / Door Won't Open" at bounding box center [133, 97] width 117 height 9
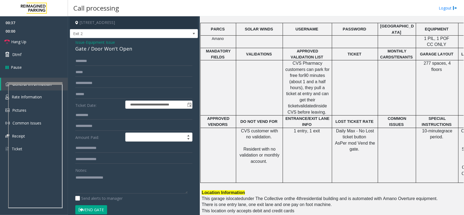
click at [95, 172] on button "Vend Gate" at bounding box center [91, 209] width 32 height 9
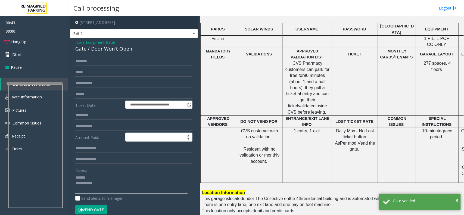
click at [96, 172] on textarea at bounding box center [131, 183] width 112 height 20
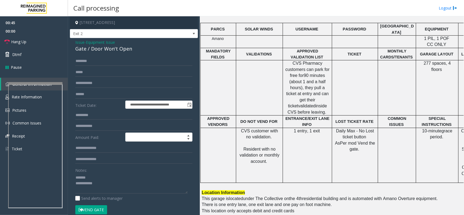
click at [95, 48] on div "Gate / Door Won't Open" at bounding box center [133, 48] width 117 height 7
click at [42, 41] on link "Hang Up" at bounding box center [34, 41] width 68 height 13
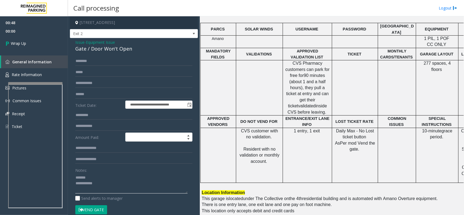
click at [102, 172] on textarea at bounding box center [131, 183] width 112 height 20
paste textarea "**********"
click at [110, 172] on textarea at bounding box center [131, 183] width 112 height 20
type textarea "**********"
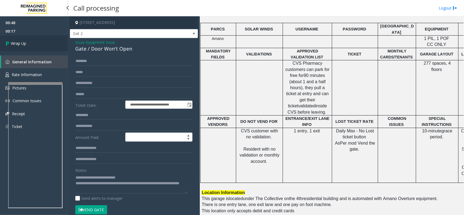
click at [24, 40] on link "Wrap Up" at bounding box center [34, 43] width 68 height 16
click at [24, 39] on link "Wrap Up" at bounding box center [34, 43] width 68 height 16
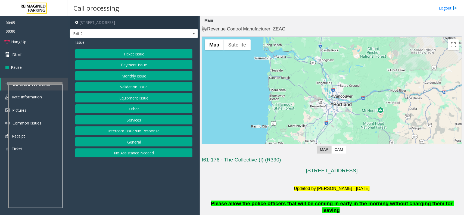
click at [142, 99] on button "Equipment Issue" at bounding box center [133, 97] width 117 height 9
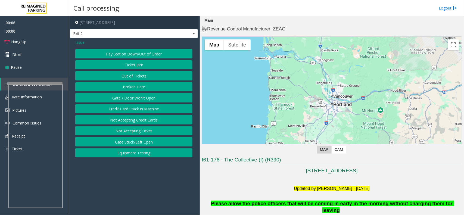
click at [142, 99] on button "Gate / Door Won't Open" at bounding box center [133, 97] width 117 height 9
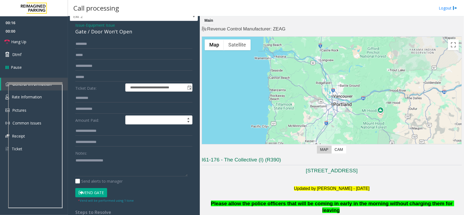
scroll to position [34, 0]
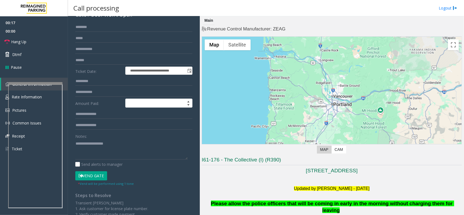
click at [97, 172] on button "Vend Gate" at bounding box center [91, 175] width 32 height 9
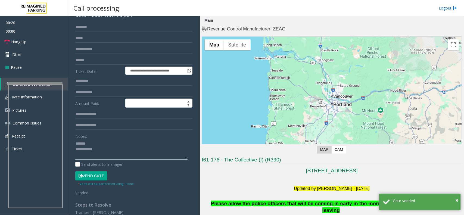
scroll to position [0, 0]
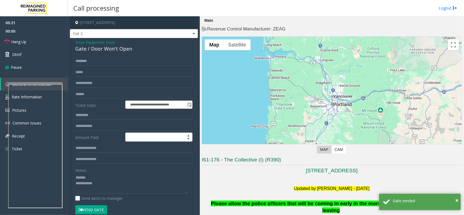
click at [92, 52] on div "Gate / Door Won't Open" at bounding box center [133, 48] width 117 height 7
click at [93, 172] on textarea at bounding box center [131, 183] width 112 height 20
paste textarea "**********"
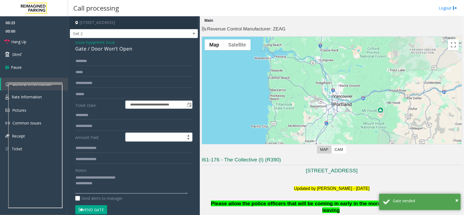
click at [105, 172] on textarea at bounding box center [131, 183] width 112 height 20
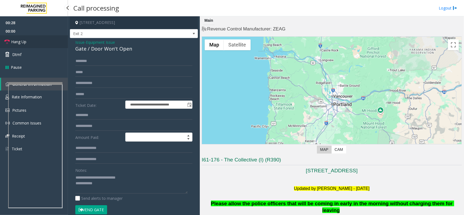
click at [40, 40] on link "Hang Up" at bounding box center [34, 41] width 68 height 13
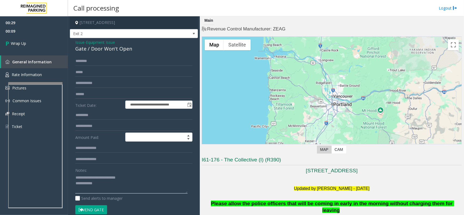
click at [107, 172] on textarea at bounding box center [131, 183] width 112 height 20
paste textarea "**********"
type textarea "**********"
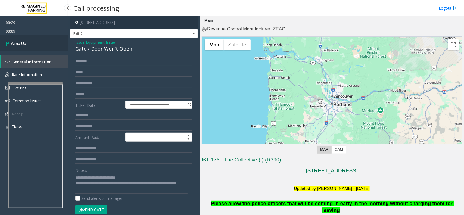
click at [27, 43] on link "Wrap Up" at bounding box center [34, 43] width 68 height 16
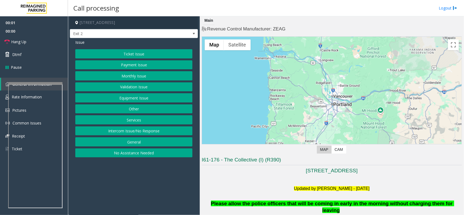
click at [133, 97] on button "Equipment Issue" at bounding box center [133, 97] width 117 height 9
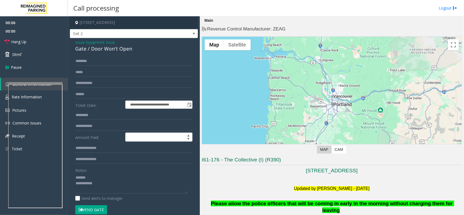
click at [97, 48] on div "Gate / Door Won't Open" at bounding box center [133, 48] width 117 height 7
click at [123, 172] on textarea at bounding box center [131, 183] width 112 height 20
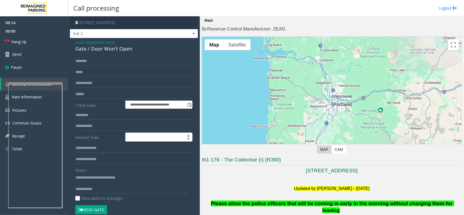
click at [99, 172] on button "Vend Gate" at bounding box center [91, 209] width 32 height 9
drag, startPoint x: 110, startPoint y: 190, endPoint x: 21, endPoint y: 38, distance: 176.3
click at [21, 38] on link "Hang Up" at bounding box center [34, 41] width 68 height 13
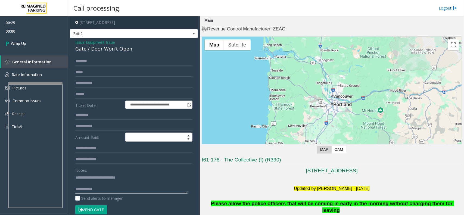
paste textarea "**********"
type textarea "**********"
click at [33, 47] on link "Wrap Up" at bounding box center [34, 43] width 68 height 16
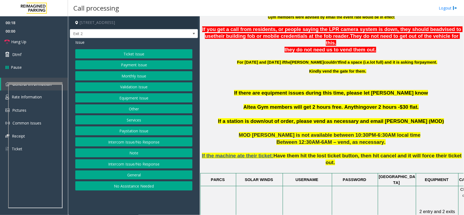
scroll to position [204, 0]
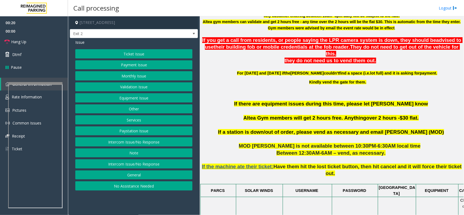
click at [139, 50] on button "Ticket Issue" at bounding box center [133, 53] width 117 height 9
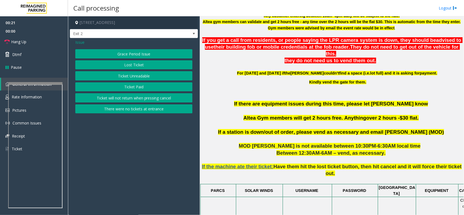
click at [147, 77] on button "Ticket Unreadable" at bounding box center [133, 75] width 117 height 9
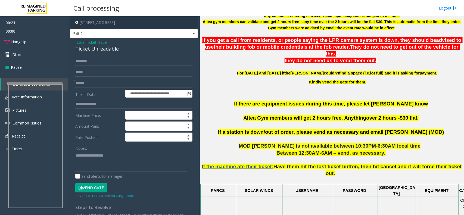
scroll to position [374, 0]
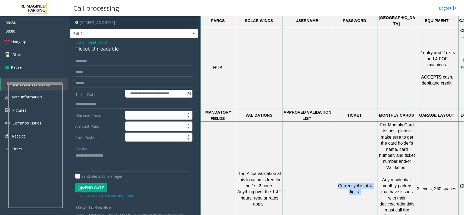
drag, startPoint x: 363, startPoint y: 155, endPoint x: 335, endPoint y: 142, distance: 31.1
click at [335, 142] on td "Currently it is at 4 digits." at bounding box center [355, 189] width 46 height 135
click at [340, 136] on td "Currently it is at 4 digits." at bounding box center [355, 189] width 46 height 135
click at [347, 126] on td "Currently it is at 4 digits." at bounding box center [355, 189] width 46 height 135
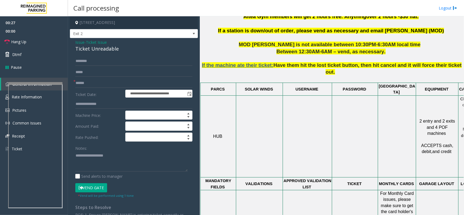
scroll to position [272, 0]
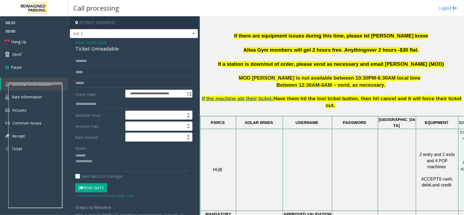
click at [92, 48] on div "Ticket Unreadable" at bounding box center [133, 48] width 117 height 7
click at [115, 167] on textarea at bounding box center [131, 161] width 112 height 20
click at [93, 162] on textarea at bounding box center [131, 161] width 112 height 20
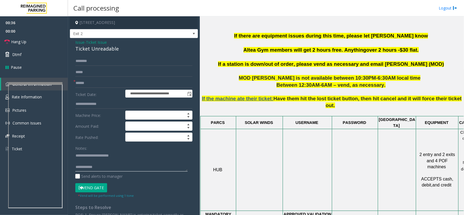
type textarea "**********"
click at [93, 81] on input "text" at bounding box center [133, 83] width 117 height 9
type input "**********"
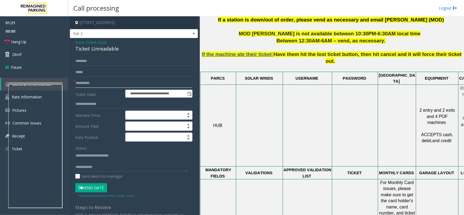
scroll to position [340, 0]
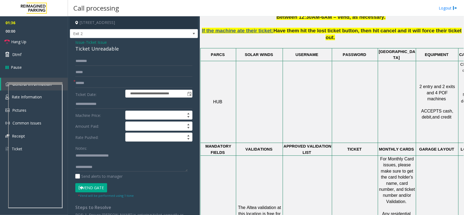
click at [96, 45] on span "Ticket Issue" at bounding box center [96, 42] width 21 height 6
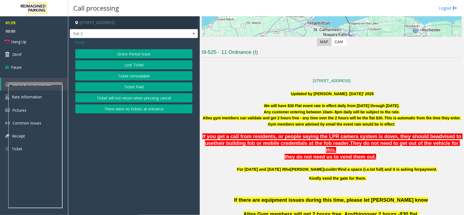
scroll to position [204, 0]
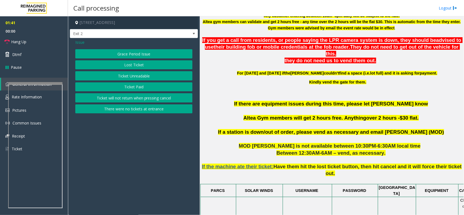
click at [78, 42] on span "Issue" at bounding box center [79, 42] width 9 height 6
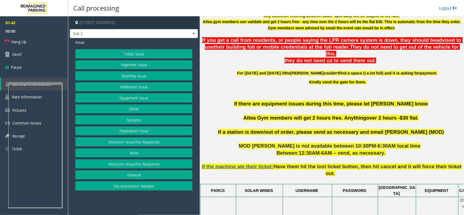
click at [127, 88] on button "Validation Issue" at bounding box center [133, 86] width 117 height 9
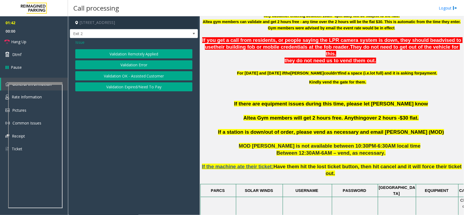
click at [130, 65] on button "Validation Error" at bounding box center [133, 64] width 117 height 9
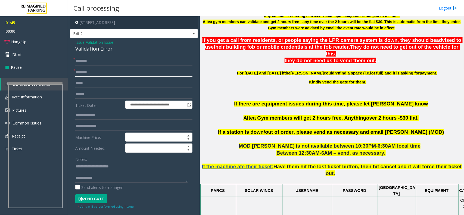
click at [91, 75] on input "text" at bounding box center [133, 72] width 117 height 9
click at [99, 115] on input "text" at bounding box center [133, 115] width 117 height 9
paste input "**********"
type input "**********"
click at [92, 94] on input "text" at bounding box center [133, 94] width 117 height 9
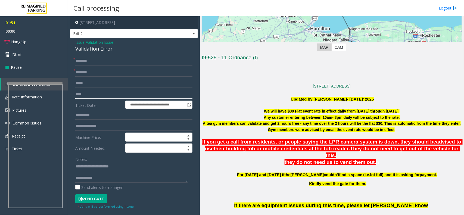
scroll to position [102, 0]
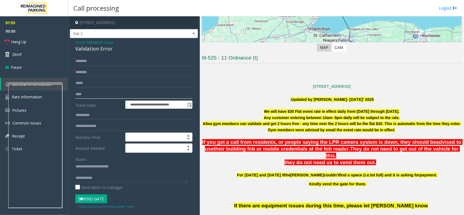
type input "****"
click at [93, 70] on input "text" at bounding box center [133, 72] width 117 height 9
type input "*****"
click at [90, 61] on input "text" at bounding box center [133, 61] width 117 height 9
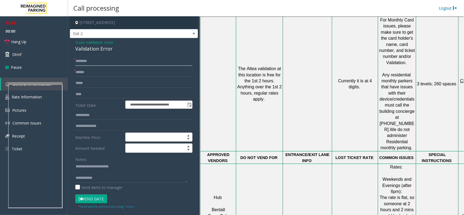
scroll to position [578, 0]
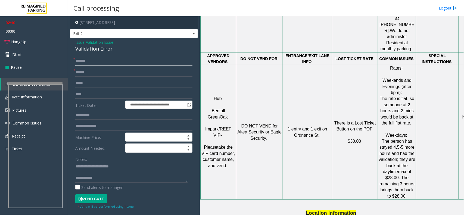
drag, startPoint x: 78, startPoint y: 62, endPoint x: 169, endPoint y: 60, distance: 91.1
click at [169, 60] on input "******" at bounding box center [133, 61] width 117 height 9
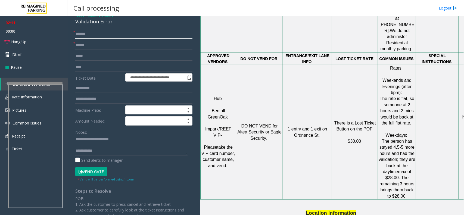
scroll to position [68, 0]
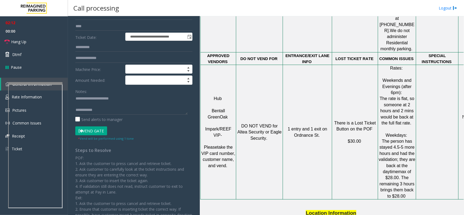
type input "******"
click at [92, 103] on textarea at bounding box center [131, 104] width 112 height 20
drag, startPoint x: 131, startPoint y: 100, endPoint x: 86, endPoint y: 92, distance: 46.0
click at [86, 92] on div "Notes:" at bounding box center [133, 101] width 117 height 28
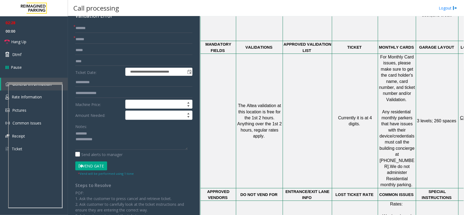
scroll to position [0, 0]
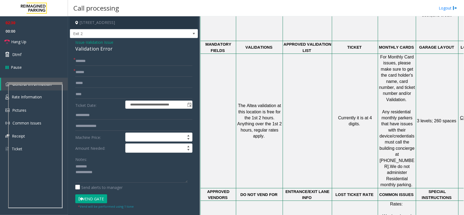
click at [97, 52] on div "Validation Error" at bounding box center [133, 48] width 117 height 7
click at [99, 172] on textarea at bounding box center [131, 172] width 112 height 20
click at [109, 172] on textarea at bounding box center [131, 172] width 112 height 20
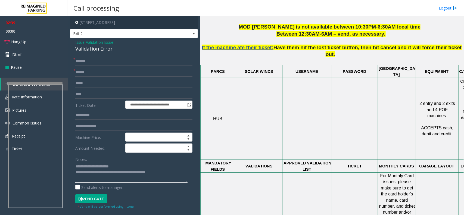
scroll to position [306, 0]
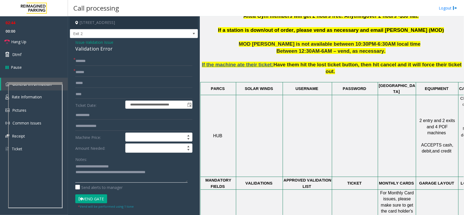
drag, startPoint x: 167, startPoint y: 175, endPoint x: 97, endPoint y: 172, distance: 70.2
click at [97, 172] on textarea at bounding box center [131, 172] width 112 height 20
click at [25, 38] on link "Hang Up" at bounding box center [34, 41] width 68 height 13
click at [104, 172] on textarea at bounding box center [131, 172] width 112 height 20
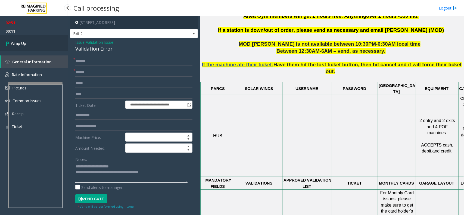
type textarea "**********"
click at [40, 49] on link "Wrap Up" at bounding box center [34, 43] width 68 height 16
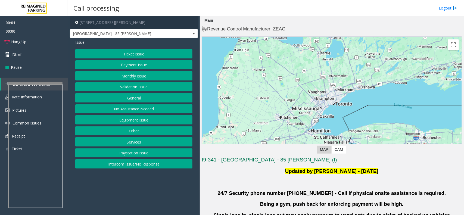
click at [146, 86] on button "Validation Issue" at bounding box center [133, 86] width 117 height 9
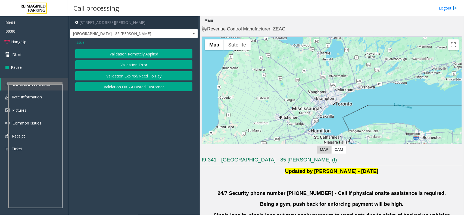
click at [142, 62] on button "Validation Error" at bounding box center [133, 64] width 117 height 9
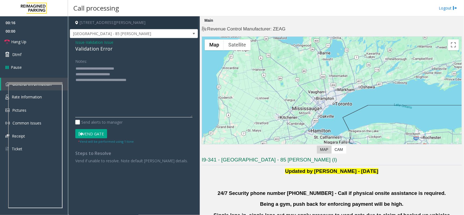
drag, startPoint x: 191, startPoint y: 83, endPoint x: 192, endPoint y: 117, distance: 34.0
click at [192, 117] on textarea at bounding box center [133, 90] width 117 height 53
click at [136, 73] on textarea at bounding box center [133, 91] width 117 height 54
type textarea "**********"
click at [99, 135] on button "Vend Gate" at bounding box center [91, 134] width 32 height 9
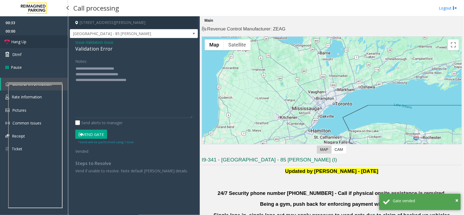
click at [30, 38] on link "Hang Up" at bounding box center [34, 41] width 68 height 13
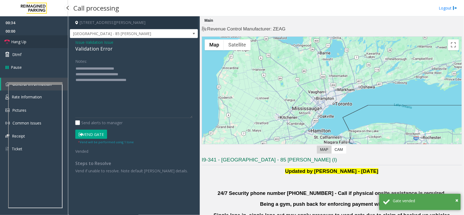
click at [30, 38] on link "Hang Up" at bounding box center [34, 41] width 68 height 13
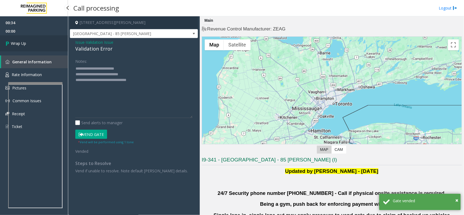
click at [30, 38] on link "Wrap Up" at bounding box center [34, 43] width 68 height 16
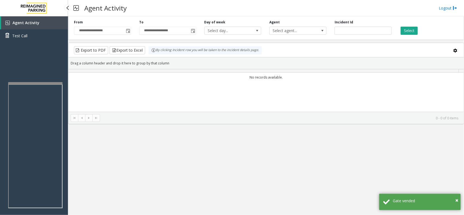
click at [30, 38] on link "Test Call" at bounding box center [34, 35] width 68 height 13
click at [0, 0] on div "Select location × Select Anonymous Call Clear Select Lot Number Location Name A…" at bounding box center [0, 0] width 0 height 0
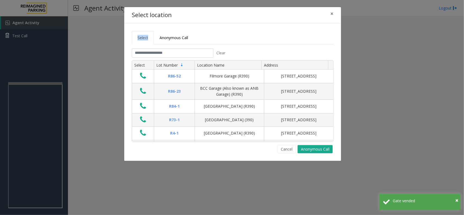
click at [30, 38] on div "Select location × Select Anonymous Call Clear Select Lot Number Location Name A…" at bounding box center [232, 107] width 464 height 215
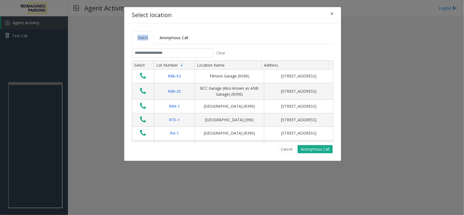
click at [30, 38] on div "Select location × Select Anonymous Call Clear Select Lot Number Location Name A…" at bounding box center [232, 107] width 464 height 215
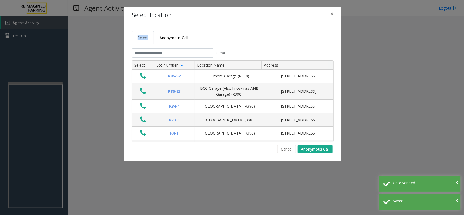
click at [30, 38] on div "Select location × Select Anonymous Call Clear Select Lot Number Location Name A…" at bounding box center [232, 107] width 464 height 215
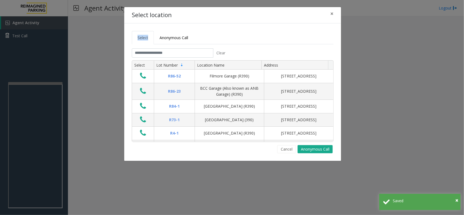
click at [30, 38] on div "Select location × Select Anonymous Call Clear Select Lot Number Location Name A…" at bounding box center [232, 107] width 464 height 215
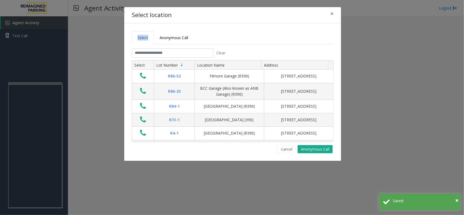
click at [30, 38] on div "Select location × Select Anonymous Call Clear Select Lot Number Location Name A…" at bounding box center [232, 107] width 464 height 215
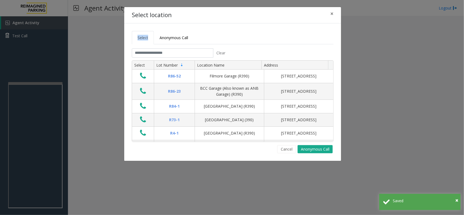
click at [30, 37] on div "Select location × Select Anonymous Call Clear Select Lot Number Location Name A…" at bounding box center [232, 107] width 464 height 215
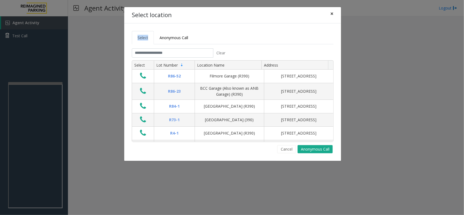
click at [334, 14] on button "×" at bounding box center [331, 13] width 11 height 13
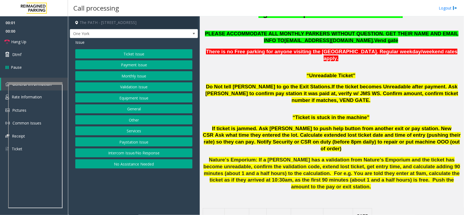
scroll to position [374, 0]
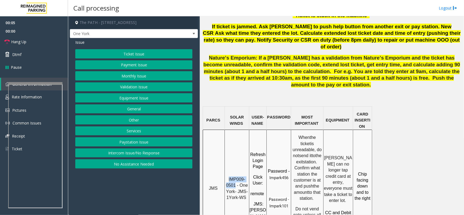
drag, startPoint x: 235, startPoint y: 144, endPoint x: 230, endPoint y: 139, distance: 7.5
click at [230, 172] on span "IMP009-0501 - One York- JMS-1York-WS" at bounding box center [237, 188] width 23 height 23
click at [143, 153] on button "Intercom Issue/No Response" at bounding box center [133, 152] width 117 height 9
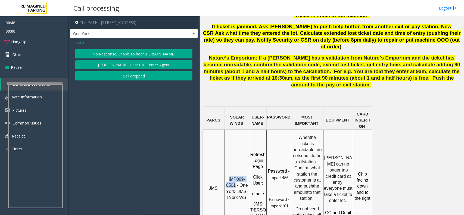
click at [125, 52] on button "No Response/Unable to hear [PERSON_NAME]" at bounding box center [133, 53] width 117 height 9
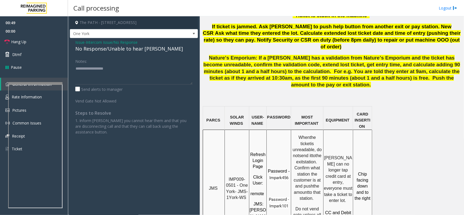
click at [123, 48] on div "No Response/Unable to hear [PERSON_NAME]" at bounding box center [133, 48] width 117 height 7
type textarea "**********"
click at [29, 40] on link "Hang Up" at bounding box center [34, 41] width 68 height 13
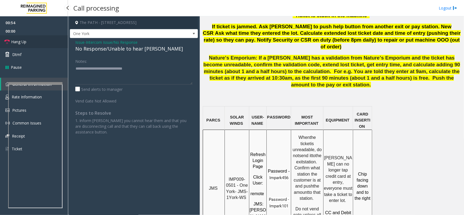
click at [29, 40] on link "Hang Up" at bounding box center [34, 41] width 68 height 13
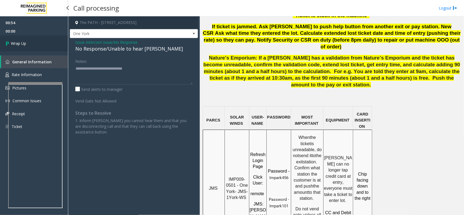
click at [29, 40] on link "Wrap Up" at bounding box center [34, 43] width 68 height 16
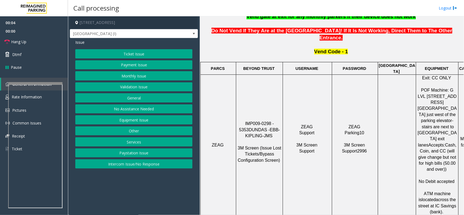
scroll to position [204, 0]
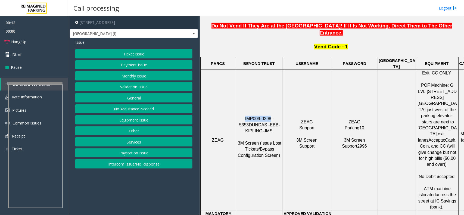
drag, startPoint x: 241, startPoint y: 98, endPoint x: 265, endPoint y: 98, distance: 23.7
click at [265, 116] on span "IMP009-0298 - 5353" at bounding box center [257, 121] width 36 height 11
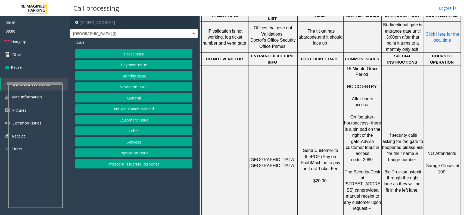
scroll to position [408, 39]
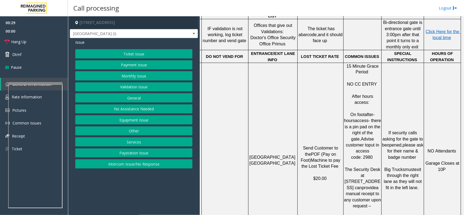
click at [136, 119] on button "Equipment Issue" at bounding box center [133, 119] width 117 height 9
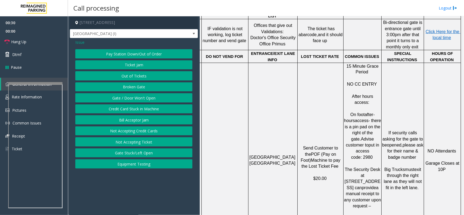
click at [137, 98] on button "Gate / Door Won't Open" at bounding box center [133, 97] width 117 height 9
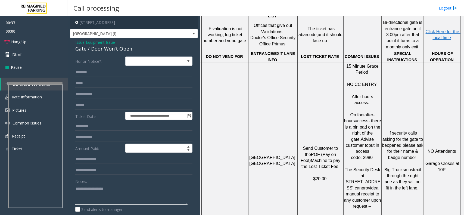
paste textarea "**********"
click at [95, 172] on textarea at bounding box center [131, 194] width 112 height 20
click at [90, 49] on div "Gate / Door Won't Open" at bounding box center [133, 48] width 117 height 7
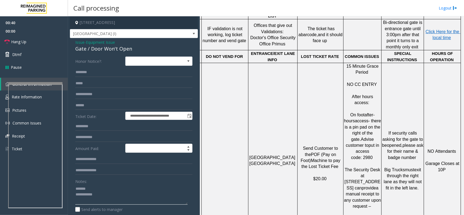
click at [94, 172] on textarea at bounding box center [131, 194] width 112 height 20
paste textarea "**********"
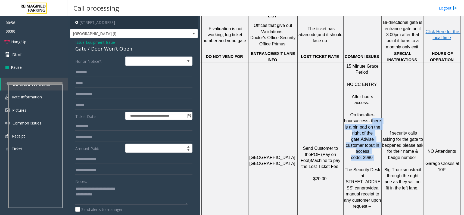
drag, startPoint x: 353, startPoint y: 85, endPoint x: 375, endPoint y: 110, distance: 33.5
click at [371, 110] on p "On foot after-hours access- there is a pin pad on the right of the gate. Advise…" at bounding box center [362, 158] width 37 height 104
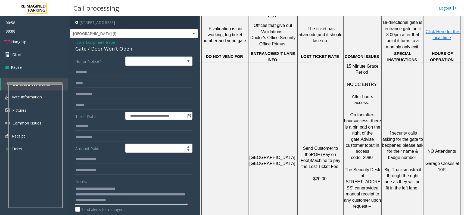
click at [153, 172] on textarea at bounding box center [131, 194] width 112 height 20
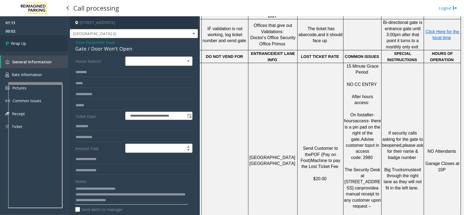
type textarea "**********"
click at [25, 43] on span "Wrap Up" at bounding box center [18, 44] width 15 height 6
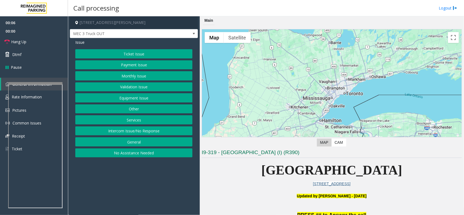
click at [142, 119] on button "Services" at bounding box center [133, 119] width 117 height 9
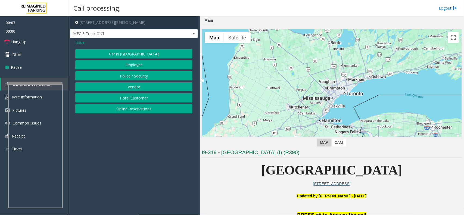
click at [141, 87] on button "Vendor" at bounding box center [133, 86] width 117 height 9
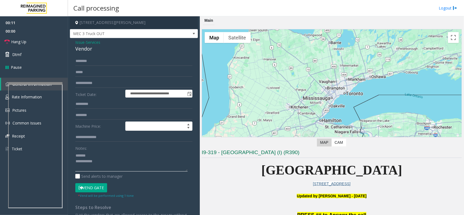
type textarea "**********"
click at [89, 60] on input "text" at bounding box center [133, 61] width 117 height 9
type input "****"
click at [99, 172] on button "Vend Gate" at bounding box center [91, 187] width 32 height 9
click at [99, 155] on textarea at bounding box center [131, 161] width 112 height 20
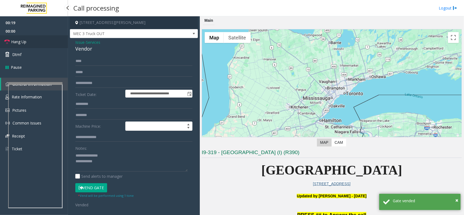
click at [40, 36] on link "Hang Up" at bounding box center [34, 41] width 68 height 13
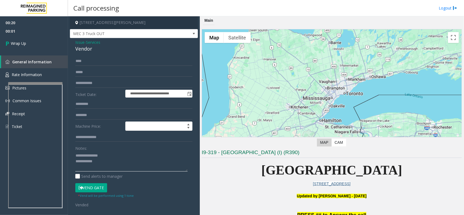
click at [104, 163] on textarea at bounding box center [131, 161] width 112 height 20
paste textarea "**********"
type textarea "**********"
click at [23, 42] on span "Wrap Up" at bounding box center [18, 44] width 15 height 6
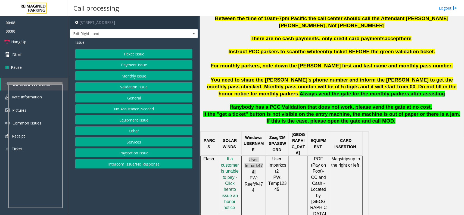
scroll to position [204, 0]
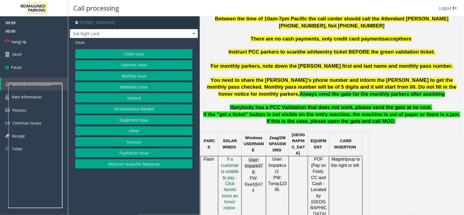
click at [231, 166] on span "f a customer is unable to pay - Click her" at bounding box center [230, 174] width 18 height 35
click at [133, 64] on button "Payment Issue" at bounding box center [133, 64] width 117 height 9
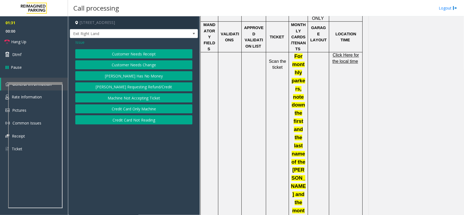
scroll to position [442, 0]
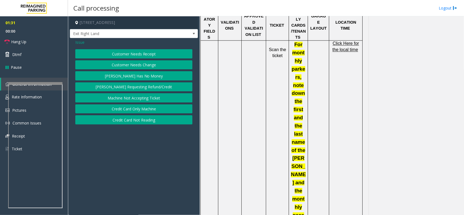
click at [352, 41] on span "Click Here for the local time" at bounding box center [345, 46] width 27 height 11
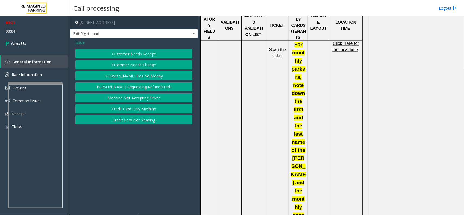
click at [135, 75] on button "[PERSON_NAME] Has No Money" at bounding box center [133, 75] width 117 height 9
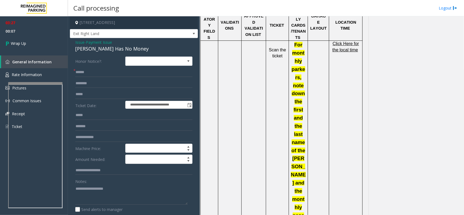
click at [95, 41] on span "Payment Issue" at bounding box center [99, 42] width 26 height 6
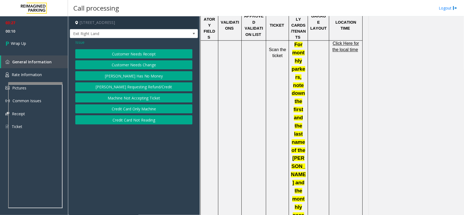
click at [135, 110] on button "Credit Card Only Machine" at bounding box center [133, 108] width 117 height 9
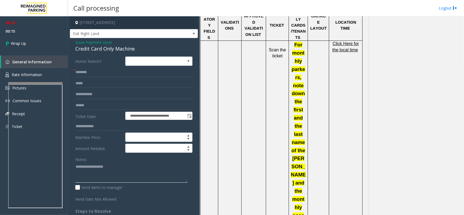
click at [81, 172] on textarea at bounding box center [131, 172] width 112 height 20
paste textarea "**********"
click at [106, 51] on div "Credit Card Only Machine" at bounding box center [133, 48] width 117 height 7
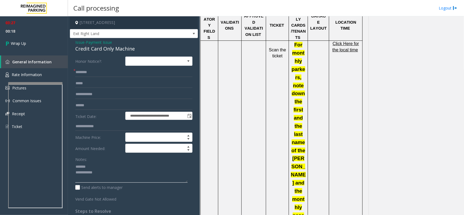
click at [97, 169] on textarea at bounding box center [131, 172] width 112 height 20
paste textarea "**********"
click at [104, 172] on textarea at bounding box center [131, 172] width 112 height 20
type textarea "**********"
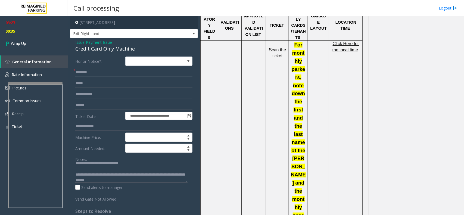
click at [78, 71] on input "text" at bounding box center [133, 72] width 117 height 9
type input "**"
click at [36, 46] on link "Wrap Up" at bounding box center [34, 43] width 68 height 16
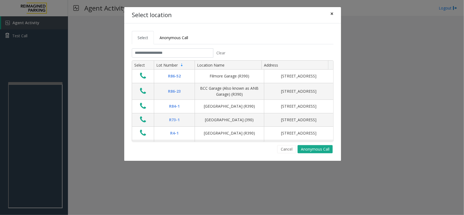
click at [336, 14] on button "×" at bounding box center [331, 13] width 11 height 13
click at [148, 51] on input "text" at bounding box center [173, 52] width 82 height 9
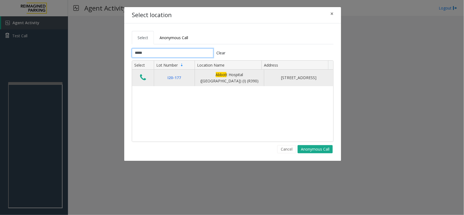
type input "*****"
click at [142, 81] on icon "Data table" at bounding box center [143, 78] width 6 height 8
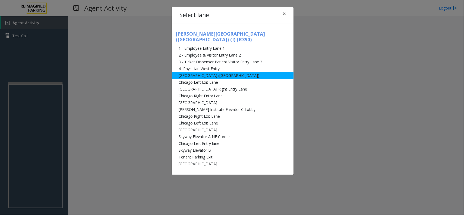
click at [199, 72] on li "[GEOGRAPHIC_DATA] ([GEOGRAPHIC_DATA])" at bounding box center [233, 75] width 122 height 7
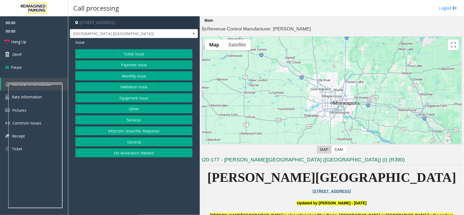
click at [136, 78] on button "Monthly Issue" at bounding box center [133, 75] width 117 height 9
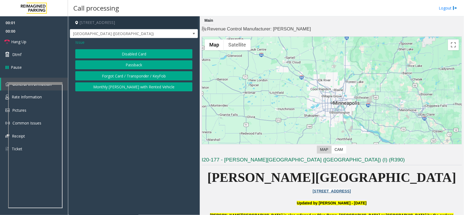
click at [141, 46] on div "Issue Disabled Card Passback Forgot Card / Transponder / KeyFob Monthly [PERSON…" at bounding box center [134, 66] width 128 height 56
click at [140, 51] on button "Disabled Card" at bounding box center [133, 53] width 117 height 9
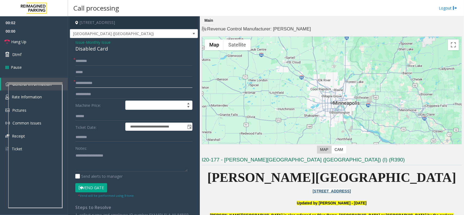
click at [90, 86] on input "text" at bounding box center [133, 83] width 117 height 9
click at [104, 82] on input "text" at bounding box center [133, 83] width 117 height 9
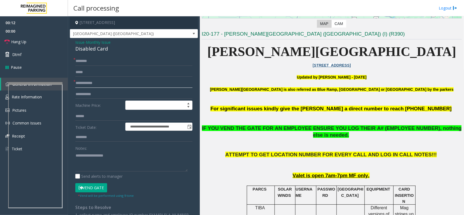
scroll to position [136, 0]
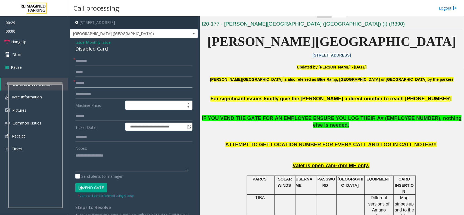
type input "******"
click at [95, 172] on button "Vend Gate" at bounding box center [91, 187] width 32 height 9
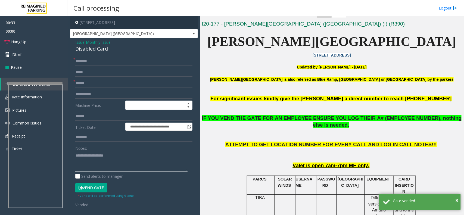
click at [89, 169] on textarea at bounding box center [131, 161] width 112 height 20
paste textarea "**********"
type textarea "**********"
click at [44, 40] on link "Hang Up" at bounding box center [34, 41] width 68 height 13
click at [79, 58] on input "text" at bounding box center [133, 61] width 117 height 9
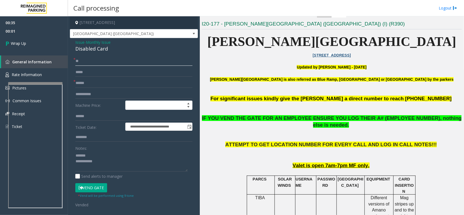
type input "**"
click at [95, 49] on div "Disabled Card" at bounding box center [133, 48] width 117 height 7
click at [94, 157] on textarea at bounding box center [131, 161] width 112 height 20
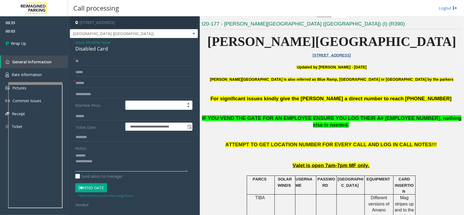
paste textarea "**********"
click at [235, 118] on span "IF YOU VEND THE GATE FOR AN EMPLOYEE ENSURE YOU LOG THEIR A# (EMPLOYEE NUMBER),…" at bounding box center [332, 121] width 260 height 13
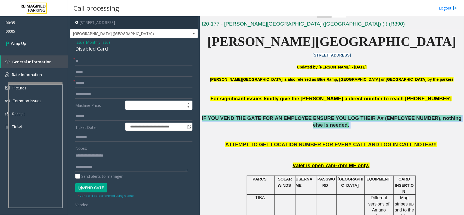
click at [235, 118] on span "IF YOU VEND THE GATE FOR AN EMPLOYEE ENSURE YOU LOG THEIR A# (EMPLOYEE NUMBER),…" at bounding box center [332, 121] width 260 height 13
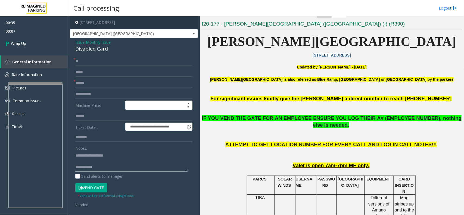
click at [105, 171] on textarea at bounding box center [131, 161] width 112 height 20
paste textarea "**********"
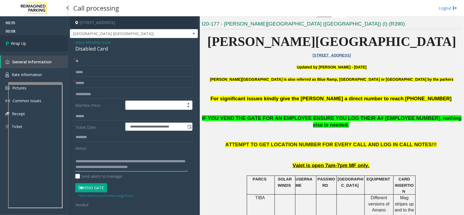
type textarea "**********"
click at [29, 42] on link "Wrap Up" at bounding box center [34, 43] width 68 height 16
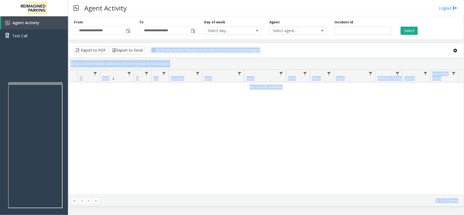
drag, startPoint x: 464, startPoint y: 116, endPoint x: 464, endPoint y: 231, distance: 115.0
click at [371, 172] on html "**********" at bounding box center [232, 107] width 464 height 215
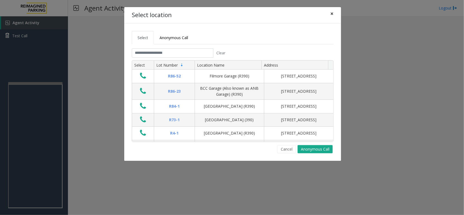
click at [328, 10] on button "×" at bounding box center [331, 13] width 11 height 13
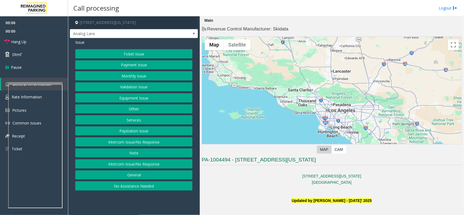
click at [143, 143] on button "Intercom Issue/No Response" at bounding box center [133, 141] width 117 height 9
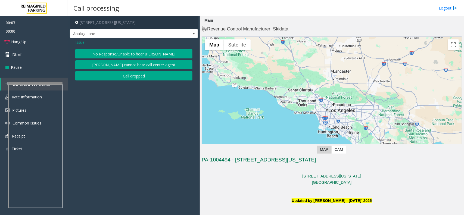
click at [120, 52] on button "No Response/Unable to hear [PERSON_NAME]" at bounding box center [133, 53] width 117 height 9
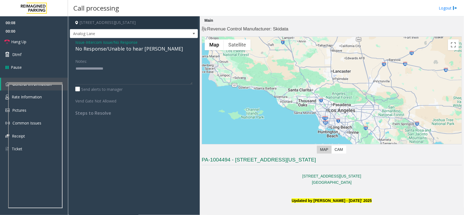
click at [120, 51] on div "No Response/Unable to hear [PERSON_NAME]" at bounding box center [133, 48] width 117 height 7
type textarea "**********"
click at [34, 38] on link "Hang Up" at bounding box center [34, 41] width 68 height 13
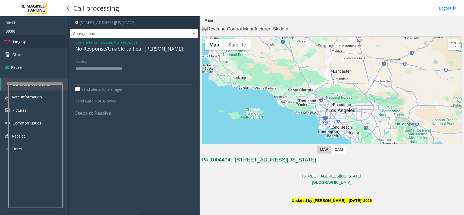
click at [34, 38] on link "Hang Up" at bounding box center [34, 41] width 68 height 13
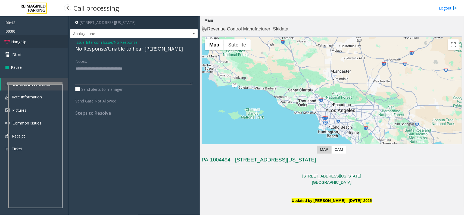
click at [34, 38] on link "Hang Up" at bounding box center [34, 41] width 68 height 13
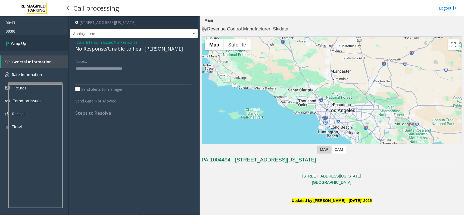
click at [35, 39] on link "Wrap Up" at bounding box center [34, 43] width 68 height 16
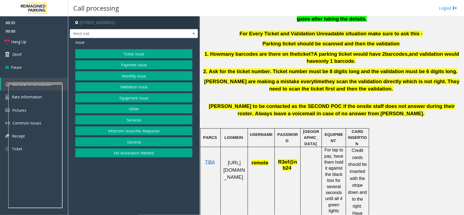
scroll to position [204, 0]
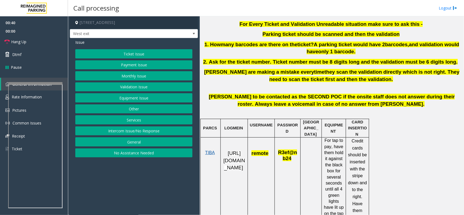
click at [210, 153] on span "TIBA" at bounding box center [210, 152] width 10 height 5
click at [238, 170] on span "[URL][DOMAIN_NAME]" at bounding box center [234, 160] width 22 height 20
click at [152, 50] on button "Ticket Issue" at bounding box center [133, 53] width 117 height 9
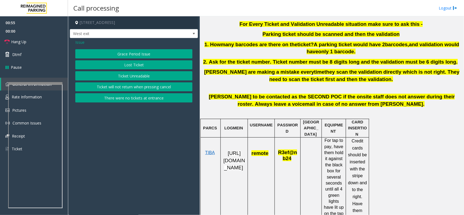
click at [78, 43] on span "Issue" at bounding box center [79, 42] width 9 height 6
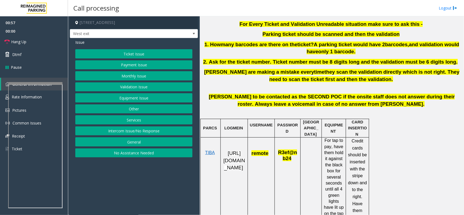
click at [132, 100] on button "Equipment Issue" at bounding box center [133, 97] width 117 height 9
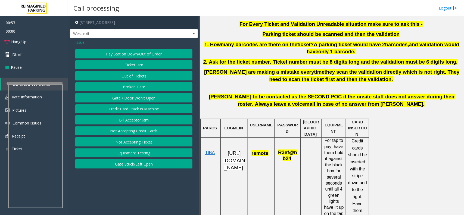
click at [132, 100] on button "Gate / Door Won't Open" at bounding box center [133, 97] width 117 height 9
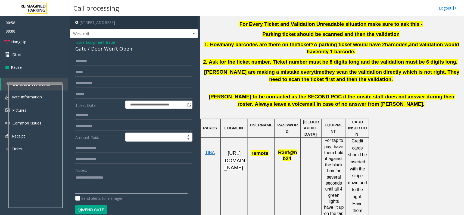
click at [88, 172] on textarea at bounding box center [131, 183] width 112 height 20
click at [97, 172] on textarea at bounding box center [131, 183] width 112 height 20
click at [102, 50] on div "Gate / Door Won't Open" at bounding box center [133, 48] width 117 height 7
click at [96, 172] on textarea at bounding box center [131, 183] width 112 height 20
click at [102, 172] on textarea at bounding box center [131, 183] width 112 height 20
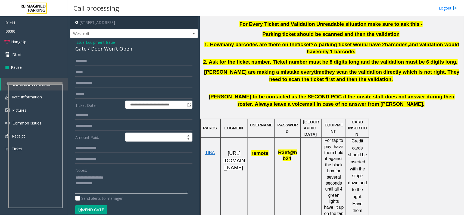
type textarea "**********"
click at [94, 94] on input "text" at bounding box center [133, 94] width 117 height 9
type input "**********"
click at [105, 172] on textarea at bounding box center [131, 183] width 112 height 20
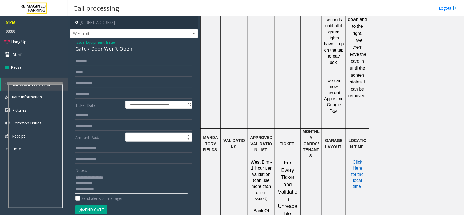
scroll to position [374, 0]
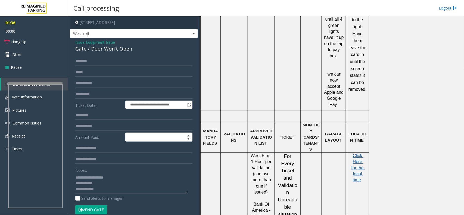
click at [358, 153] on span "Click Here for the local time" at bounding box center [358, 167] width 14 height 29
click at [110, 172] on textarea at bounding box center [131, 183] width 112 height 20
click at [106, 172] on textarea at bounding box center [131, 183] width 112 height 20
click at [96, 172] on button "Vend Gate" at bounding box center [91, 209] width 32 height 9
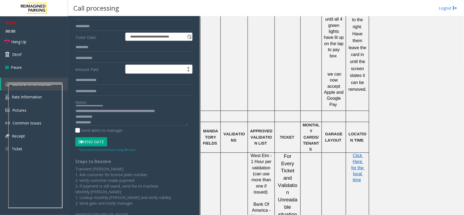
scroll to position [11, 0]
click at [110, 120] on textarea at bounding box center [131, 115] width 112 height 20
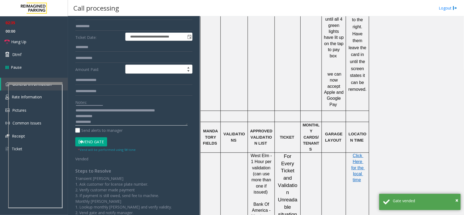
scroll to position [0, 0]
click at [177, 114] on textarea at bounding box center [131, 115] width 112 height 20
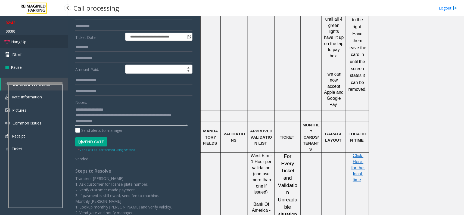
type textarea "**********"
click at [37, 40] on link "Hang Up" at bounding box center [34, 41] width 68 height 13
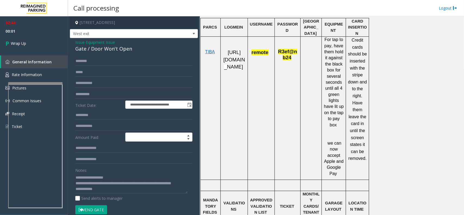
scroll to position [204, 0]
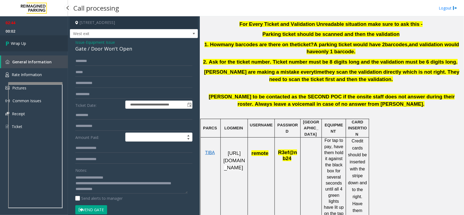
click at [33, 47] on link "Wrap Up" at bounding box center [34, 43] width 68 height 16
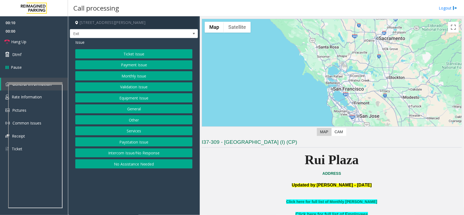
scroll to position [68, 0]
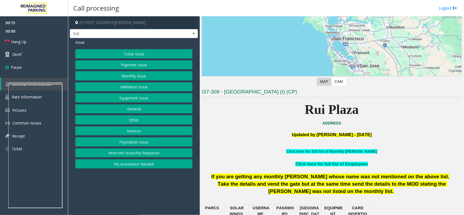
click at [125, 129] on button "Services" at bounding box center [133, 130] width 117 height 9
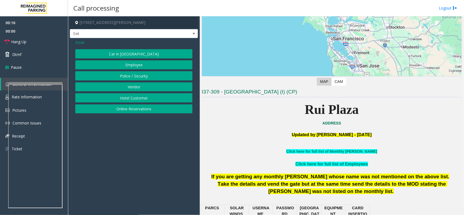
click at [128, 107] on button "Online Reservations" at bounding box center [133, 108] width 117 height 9
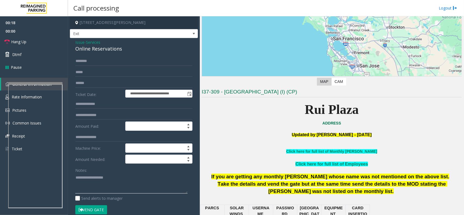
click at [93, 172] on textarea at bounding box center [131, 183] width 112 height 20
type textarea "*********"
click at [87, 172] on button "Vend Gate" at bounding box center [91, 209] width 32 height 9
click at [109, 172] on textarea at bounding box center [131, 183] width 112 height 20
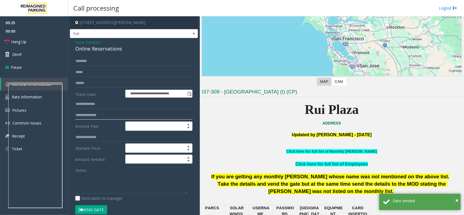
click at [89, 115] on input "text" at bounding box center [133, 115] width 117 height 9
paste input "*********"
type input "*********"
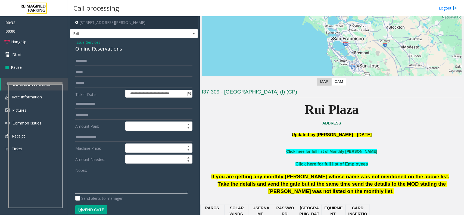
click at [81, 172] on textarea at bounding box center [131, 183] width 112 height 20
paste textarea "**********"
type textarea "**********"
click at [26, 42] on span "Hang Up" at bounding box center [18, 42] width 15 height 6
click at [90, 115] on input "*********" at bounding box center [133, 115] width 117 height 9
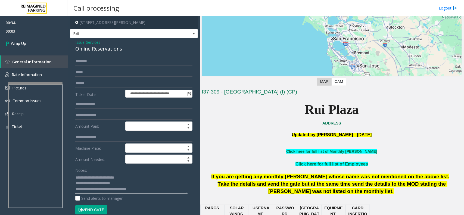
drag, startPoint x: 130, startPoint y: 184, endPoint x: 112, endPoint y: 183, distance: 18.5
click at [112, 172] on textarea at bounding box center [131, 183] width 112 height 20
paste textarea "******"
type textarea "**********"
click at [33, 44] on link "Wrap Up" at bounding box center [34, 43] width 68 height 16
